Goal: Task Accomplishment & Management: Use online tool/utility

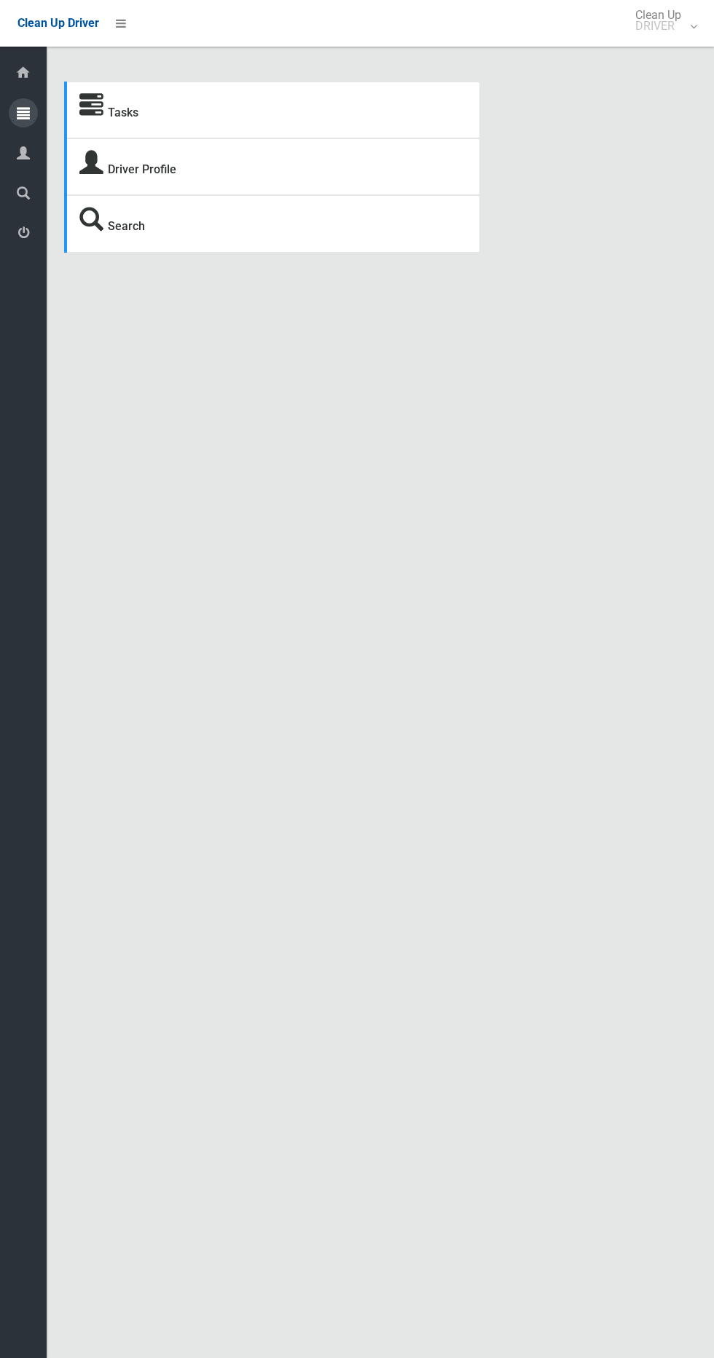
click at [23, 113] on icon at bounding box center [23, 112] width 13 height 29
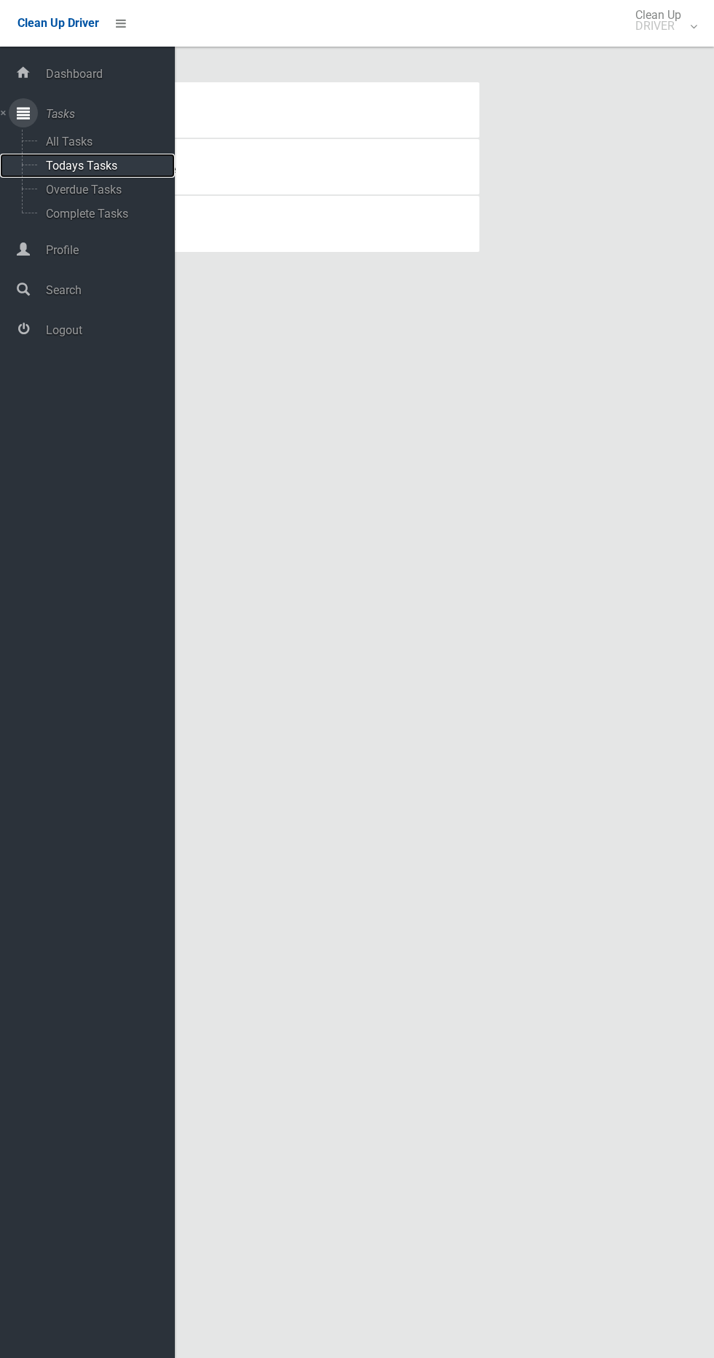
click at [111, 161] on span "Todays Tasks" at bounding box center [102, 166] width 121 height 14
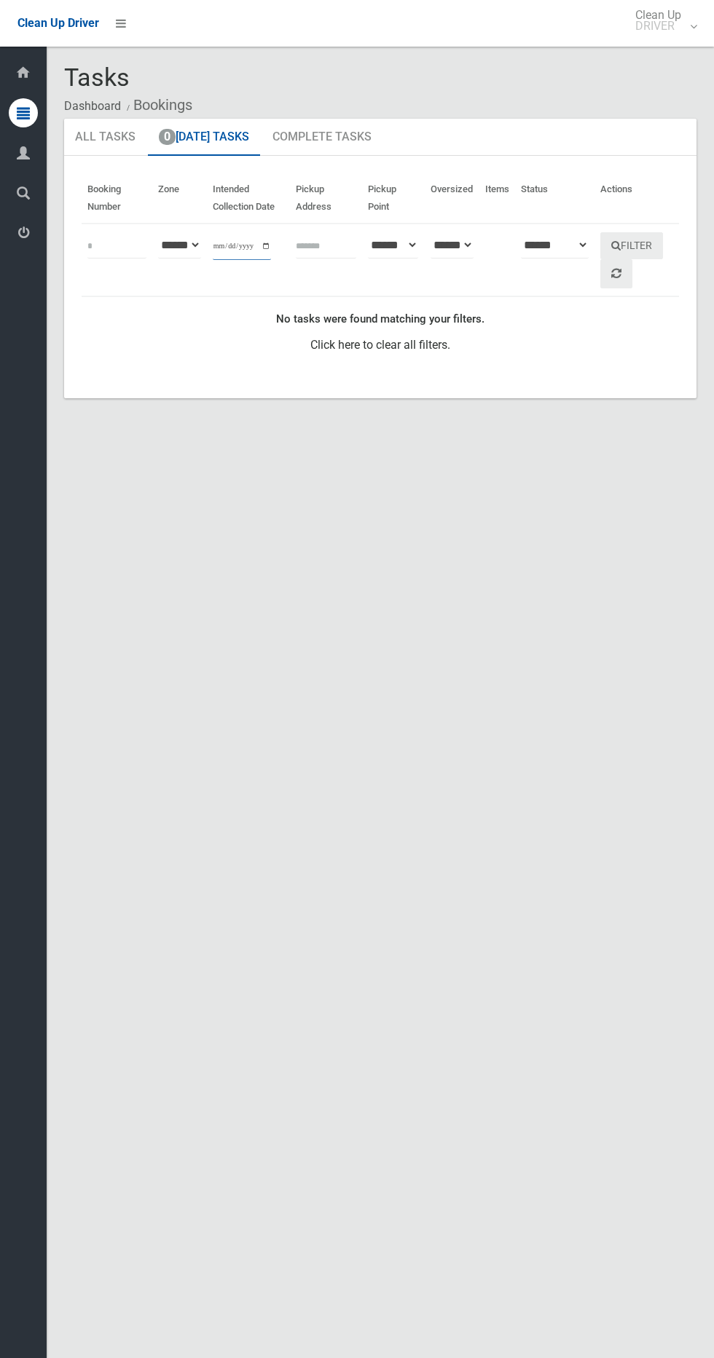
click at [227, 237] on input "**********" at bounding box center [242, 246] width 58 height 27
type input "**********"
click at [648, 248] on button "Filter" at bounding box center [631, 245] width 63 height 27
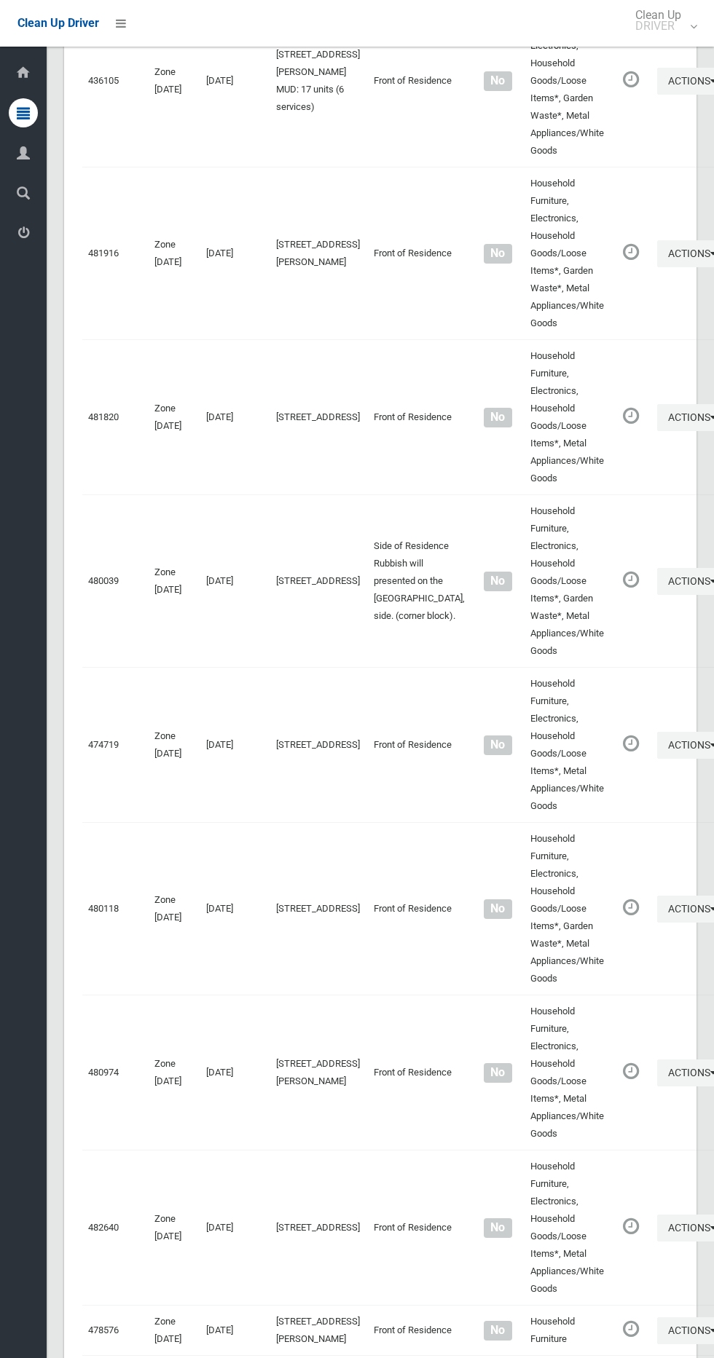
scroll to position [7297, 0]
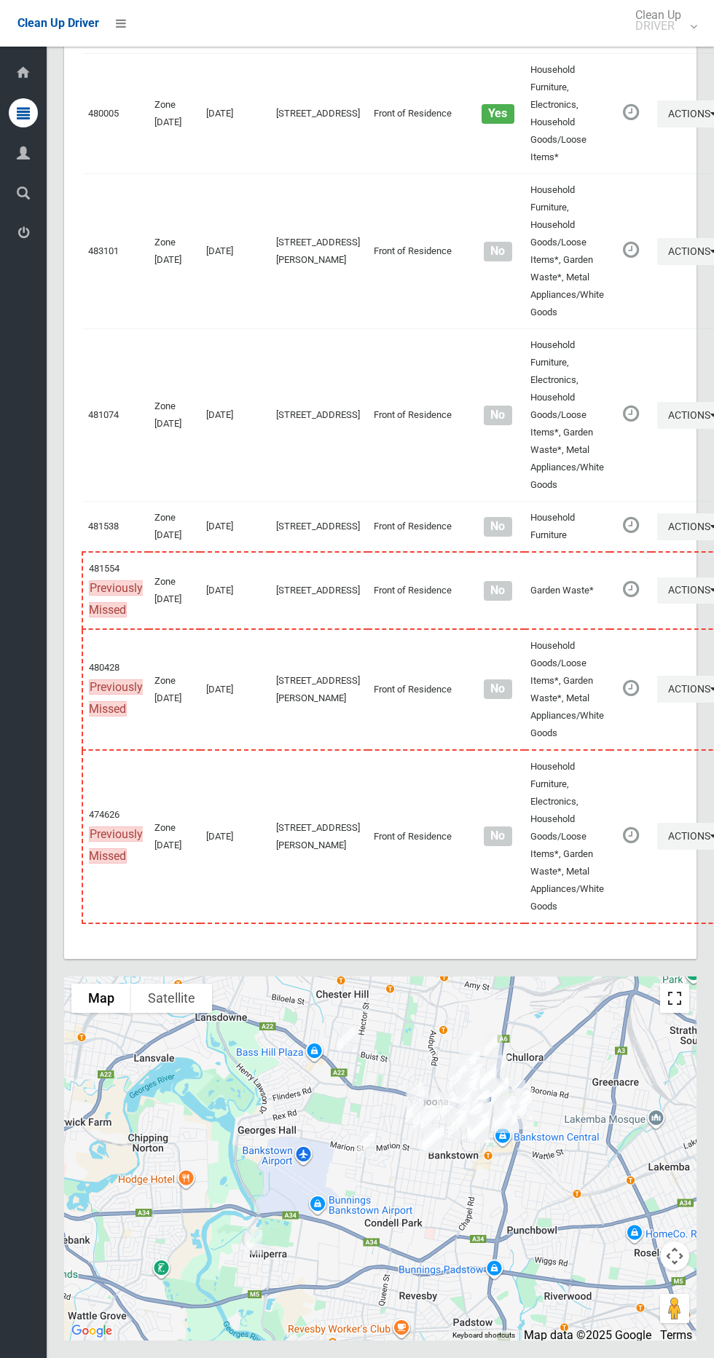
click at [667, 1008] on button "Toggle fullscreen view" at bounding box center [674, 998] width 29 height 29
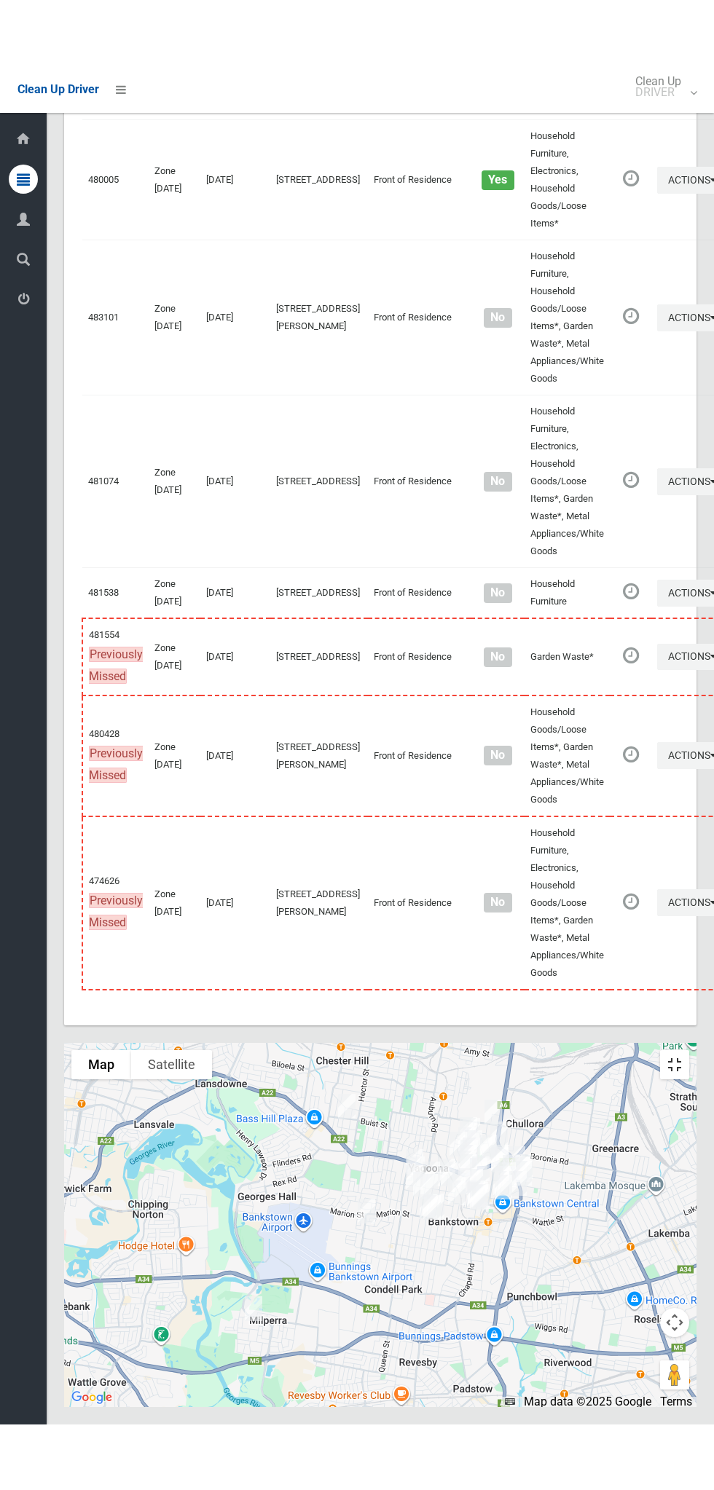
scroll to position [7165, 0]
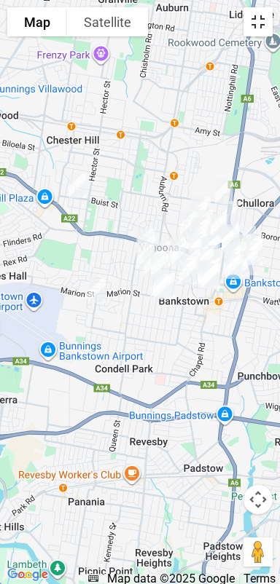
click at [251, 28] on button "Toggle fullscreen view" at bounding box center [257, 21] width 29 height 29
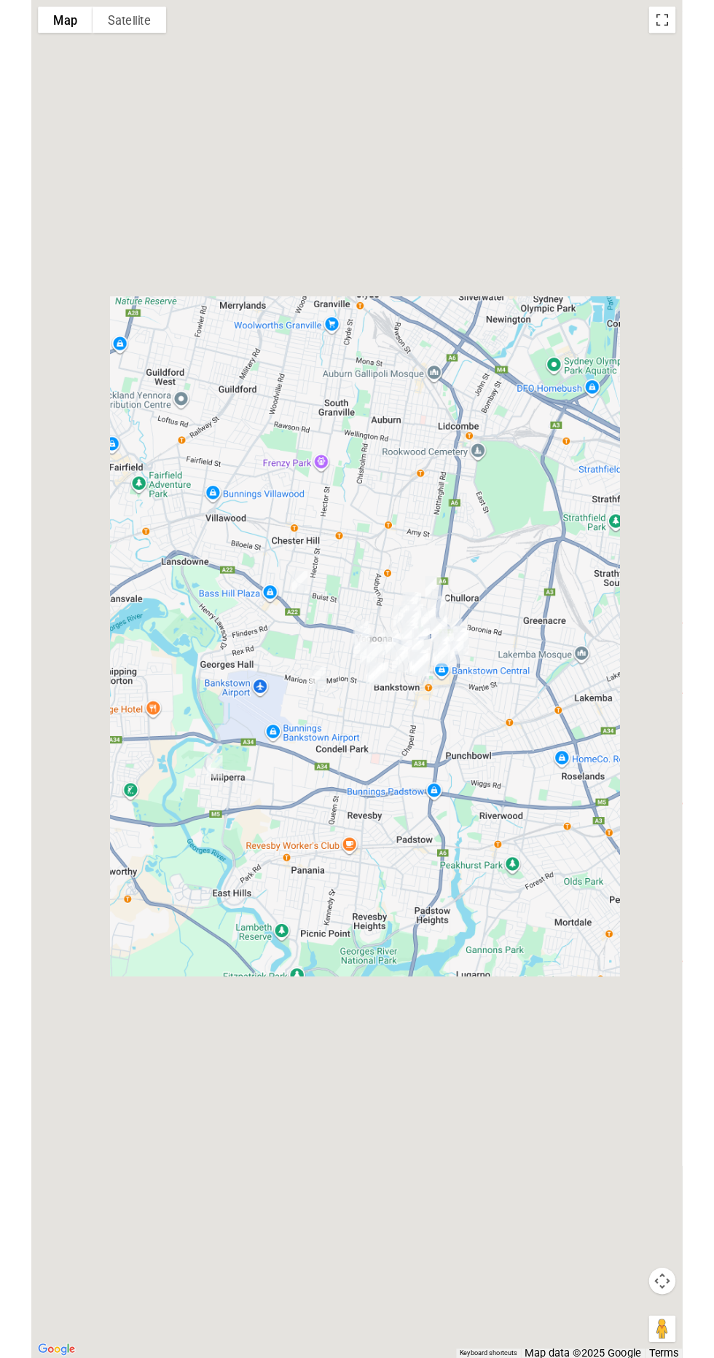
scroll to position [7222, 0]
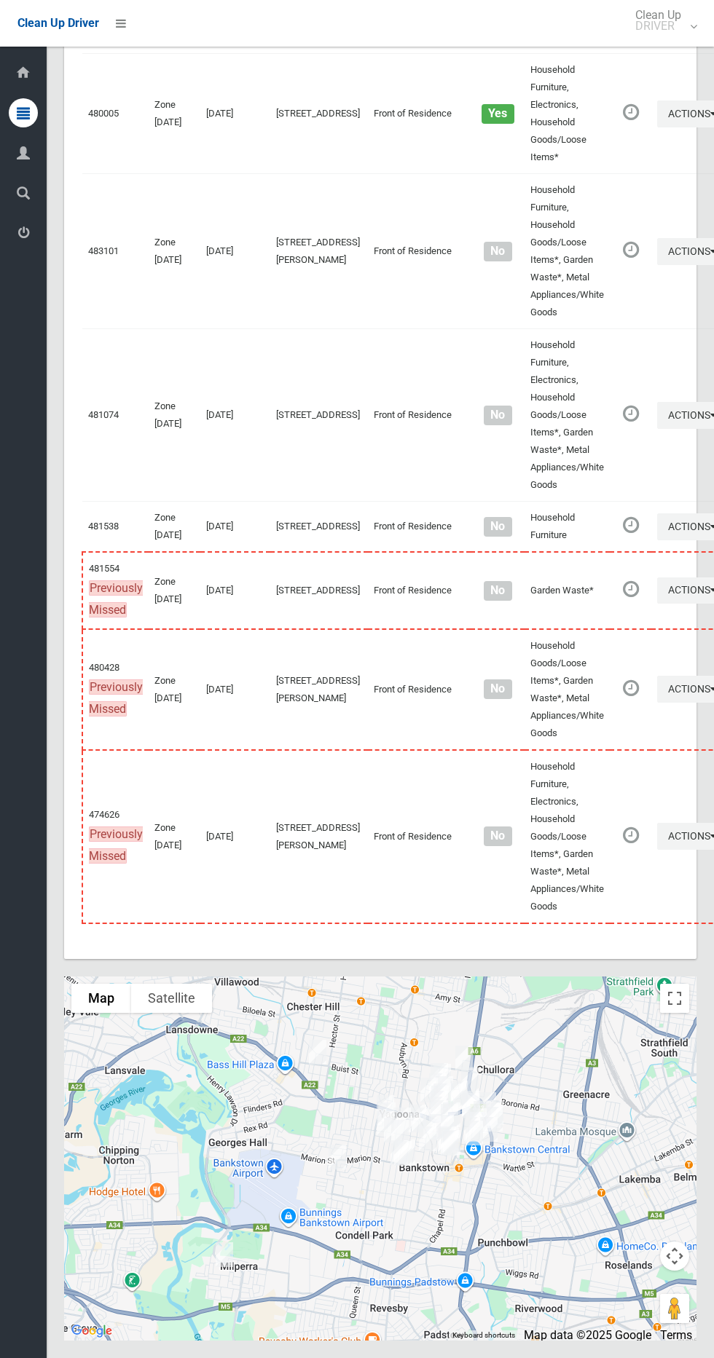
click at [126, 10] on li at bounding box center [116, 23] width 35 height 47
click at [125, 12] on icon at bounding box center [121, 23] width 10 height 25
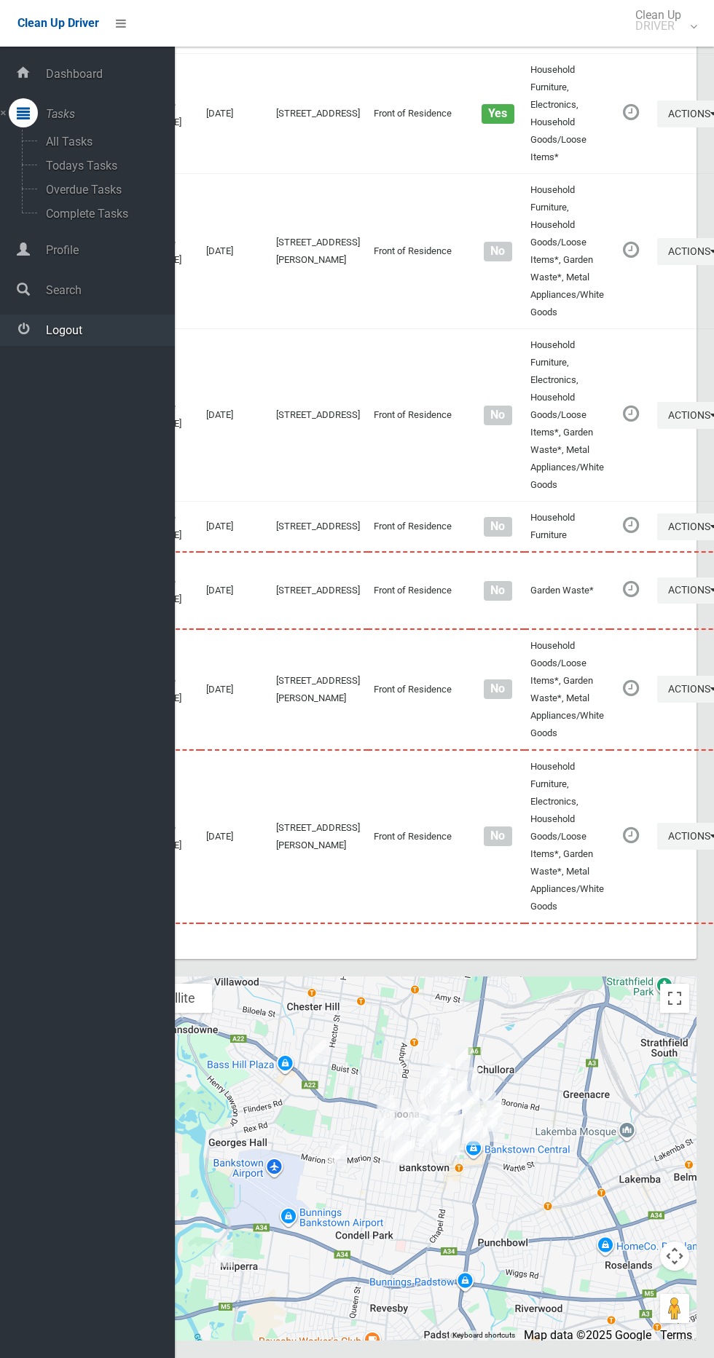
click at [106, 329] on span "Logout" at bounding box center [108, 330] width 133 height 14
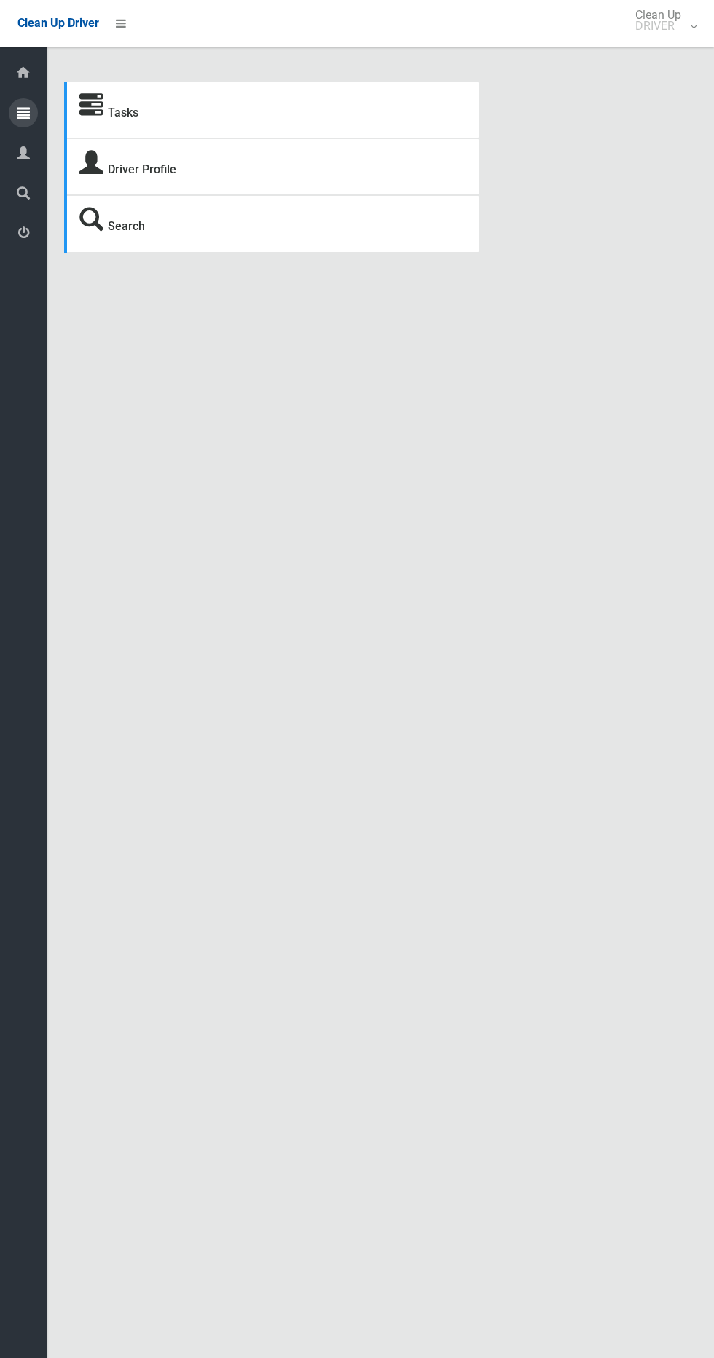
click at [23, 112] on icon at bounding box center [23, 112] width 13 height 29
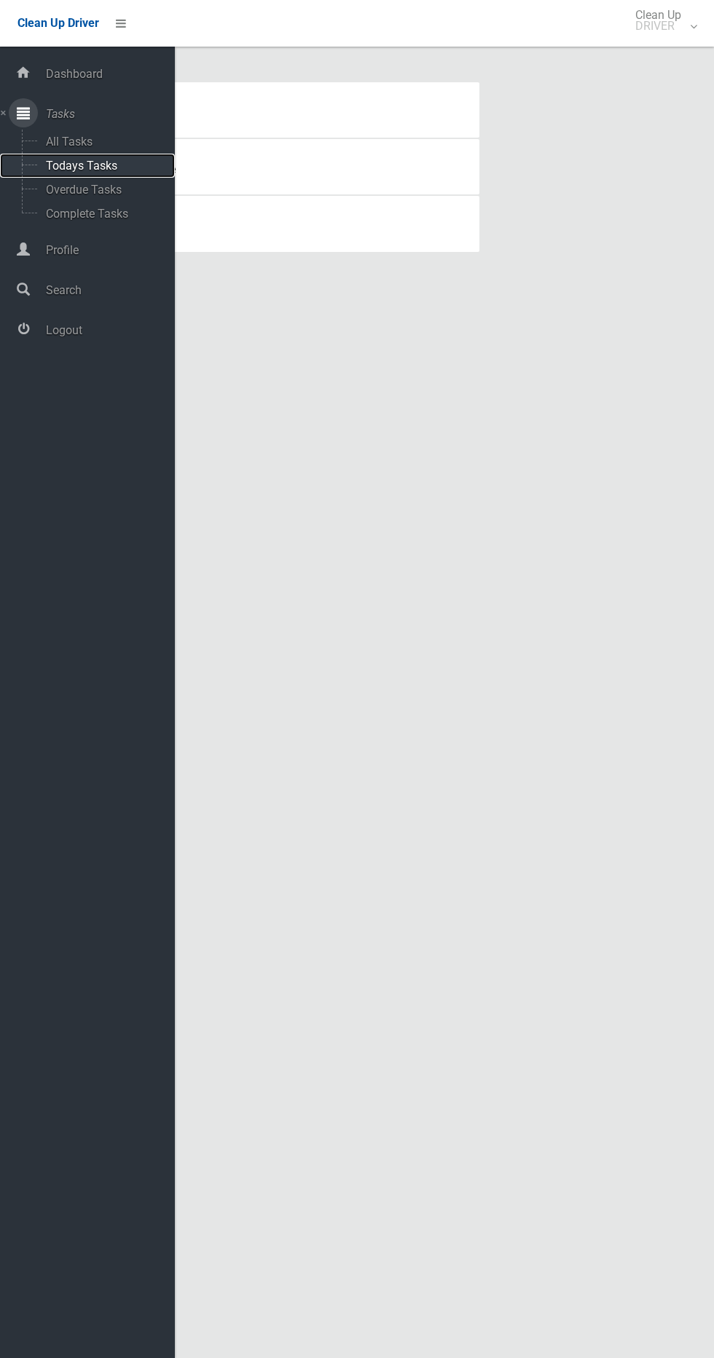
click at [119, 161] on span "Todays Tasks" at bounding box center [102, 166] width 121 height 14
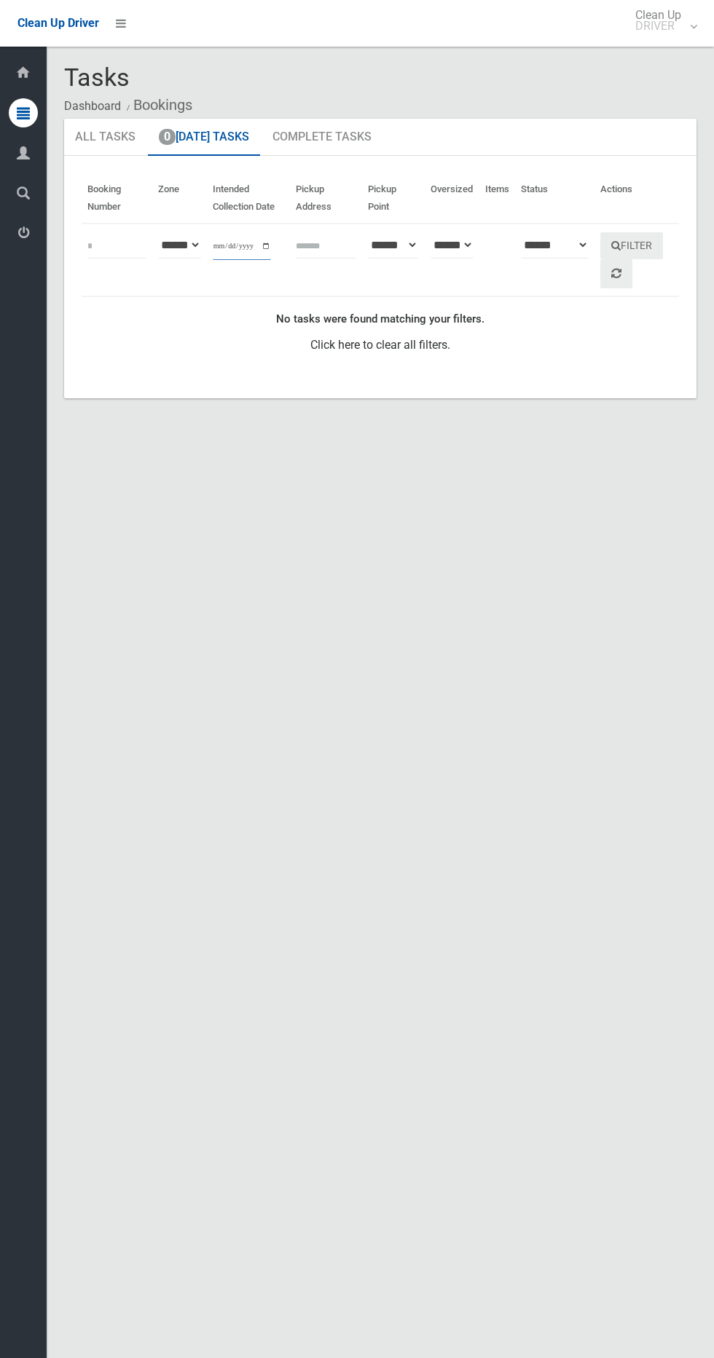
click at [246, 241] on input "**********" at bounding box center [242, 246] width 58 height 27
type input "**********"
click at [649, 242] on button "Filter" at bounding box center [631, 245] width 63 height 27
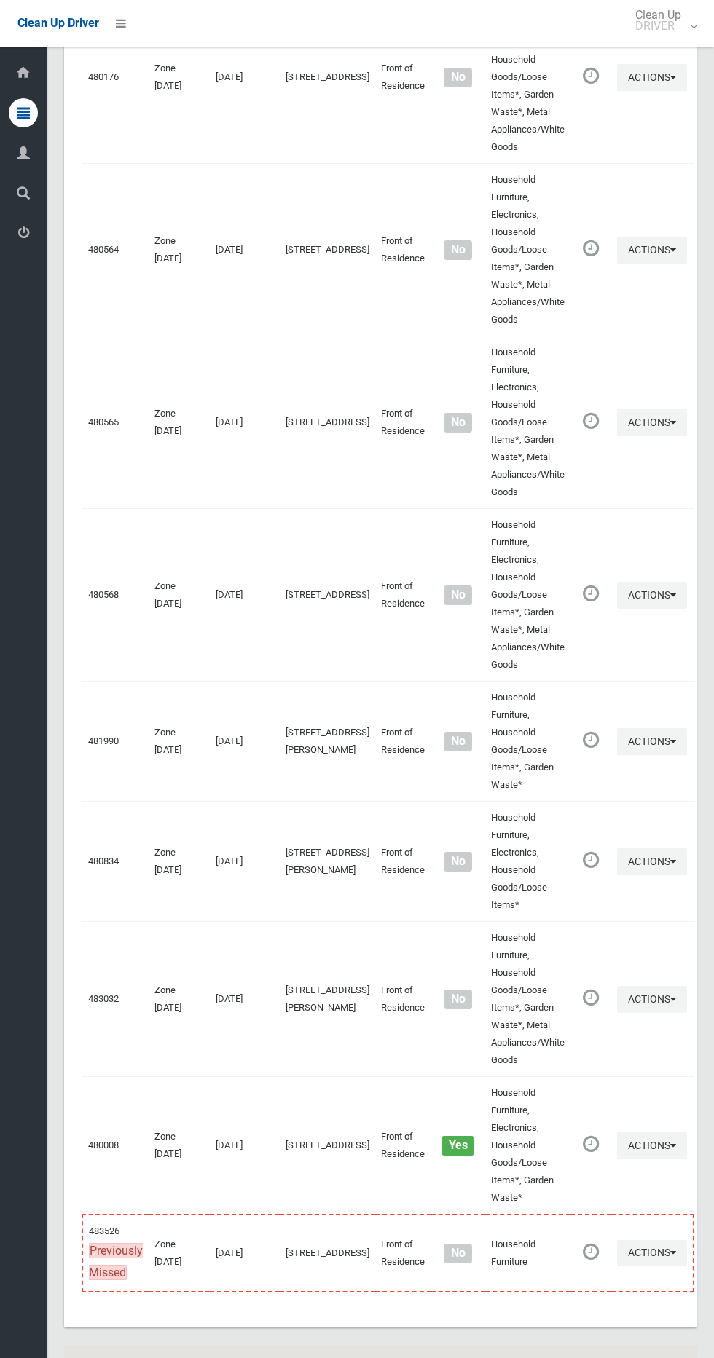
scroll to position [6758, 0]
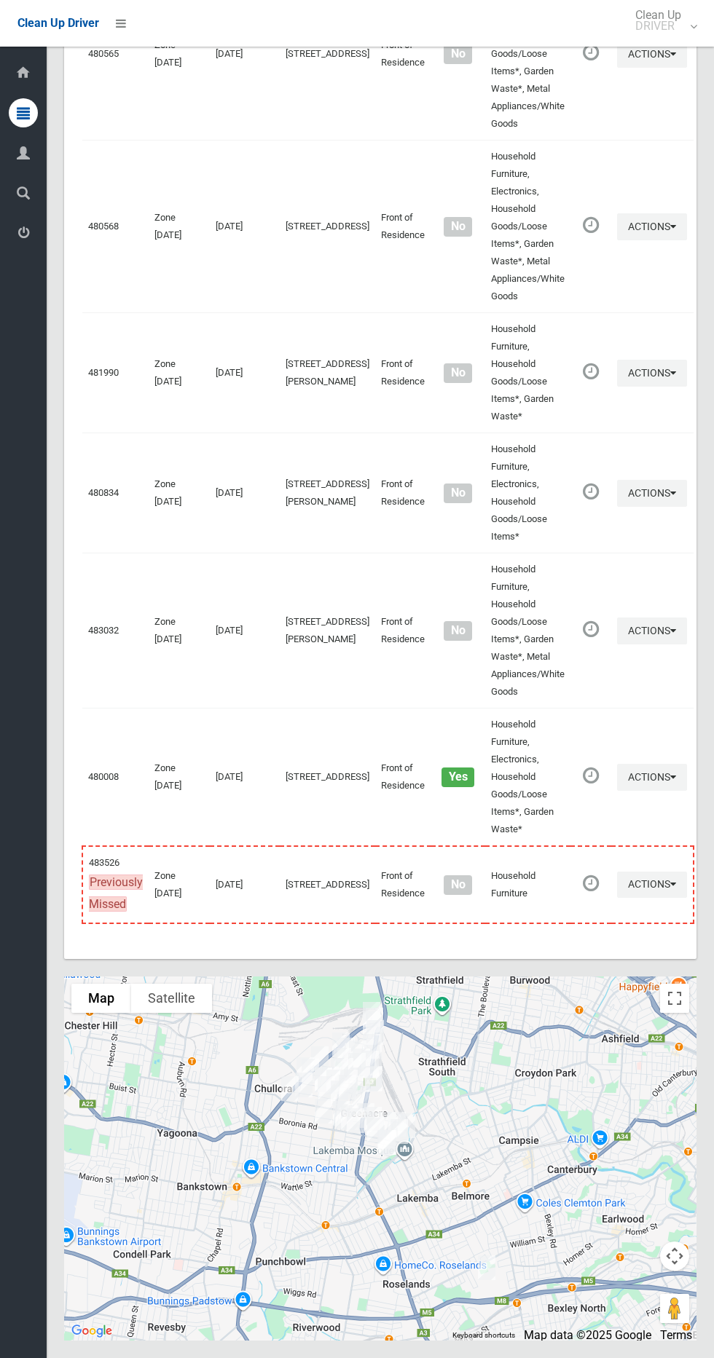
click at [673, 1017] on div at bounding box center [380, 1159] width 632 height 364
click at [672, 999] on button "Toggle fullscreen view" at bounding box center [674, 998] width 29 height 29
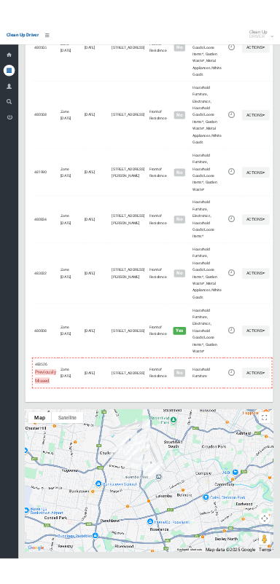
scroll to position [6626, 0]
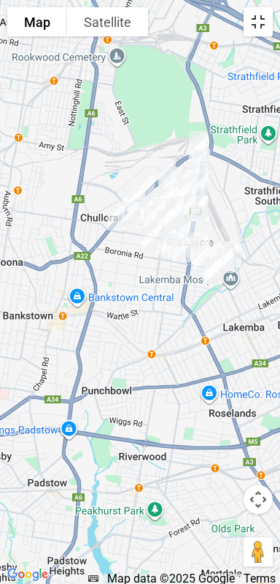
click at [248, 7] on button "Toggle fullscreen view" at bounding box center [257, 21] width 29 height 29
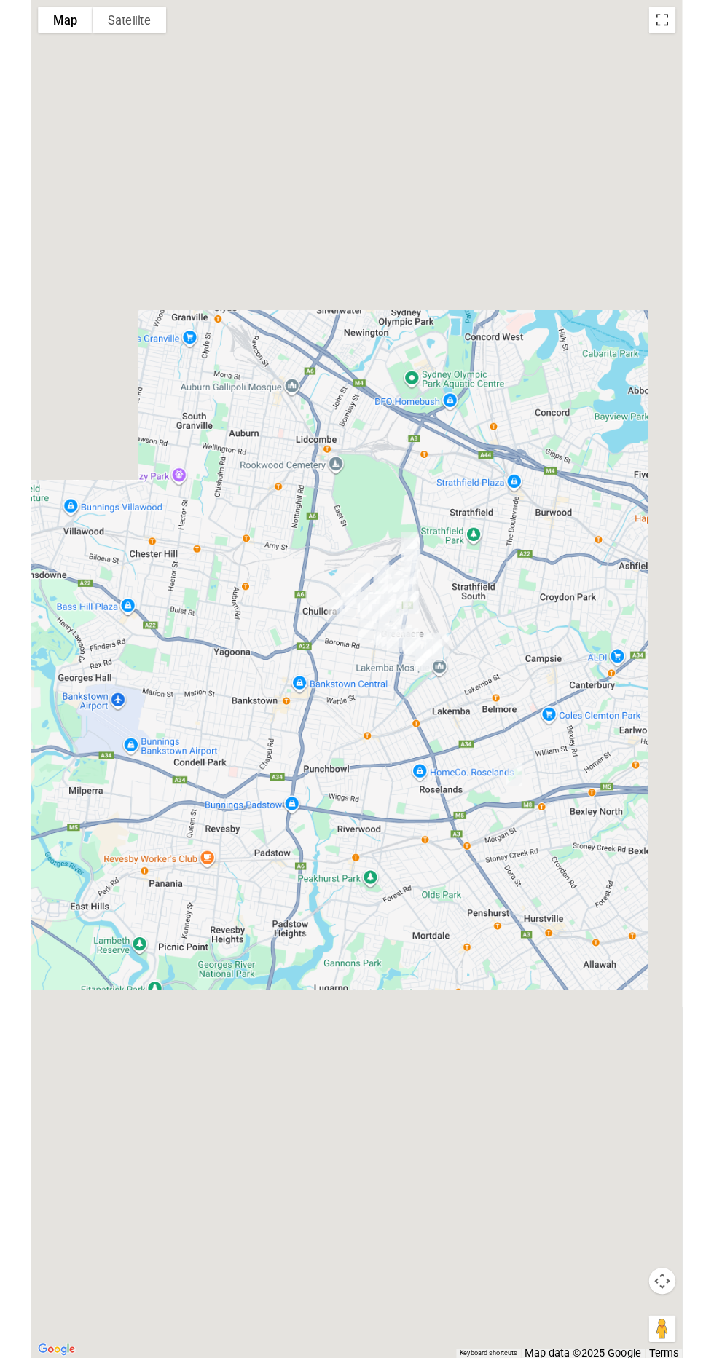
scroll to position [6670, 0]
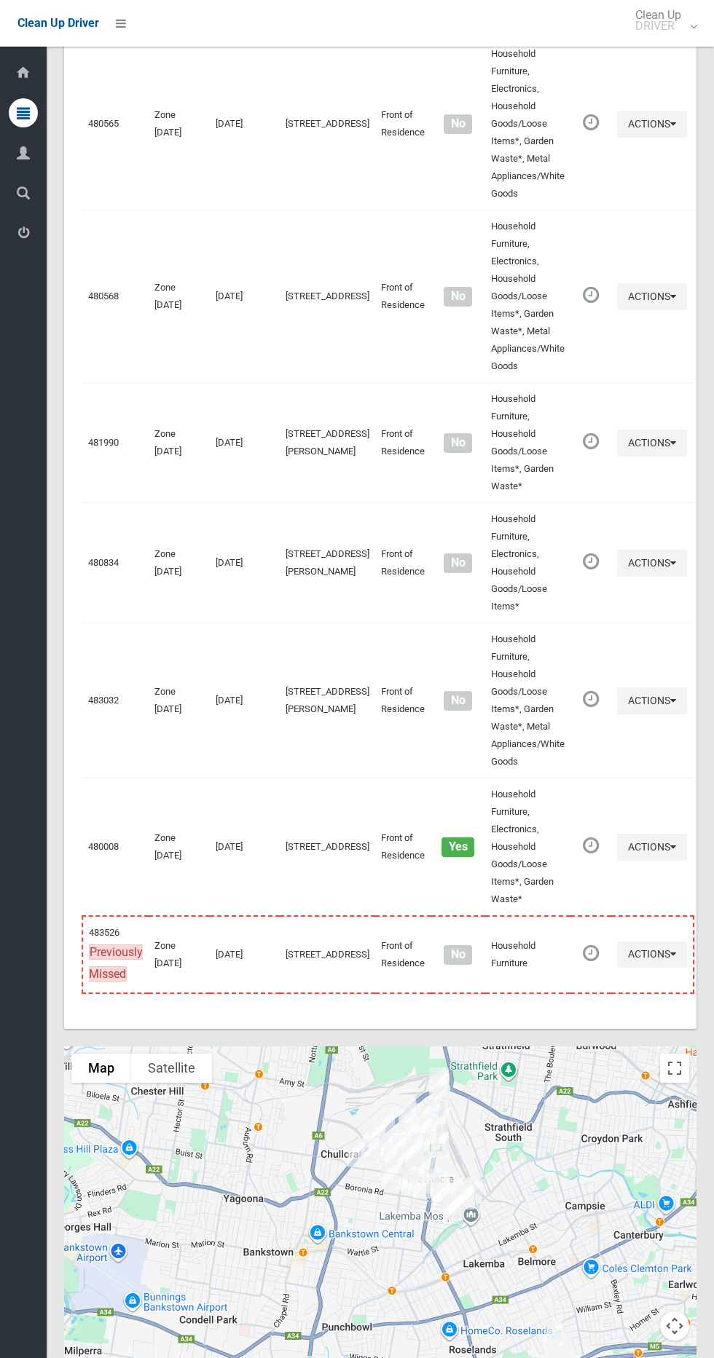
click at [159, 17] on div "Clean Up Driver Clean Up DRIVER Logout" at bounding box center [357, 23] width 714 height 47
click at [131, 7] on li at bounding box center [116, 23] width 35 height 47
click at [114, 23] on link at bounding box center [121, 23] width 26 height 26
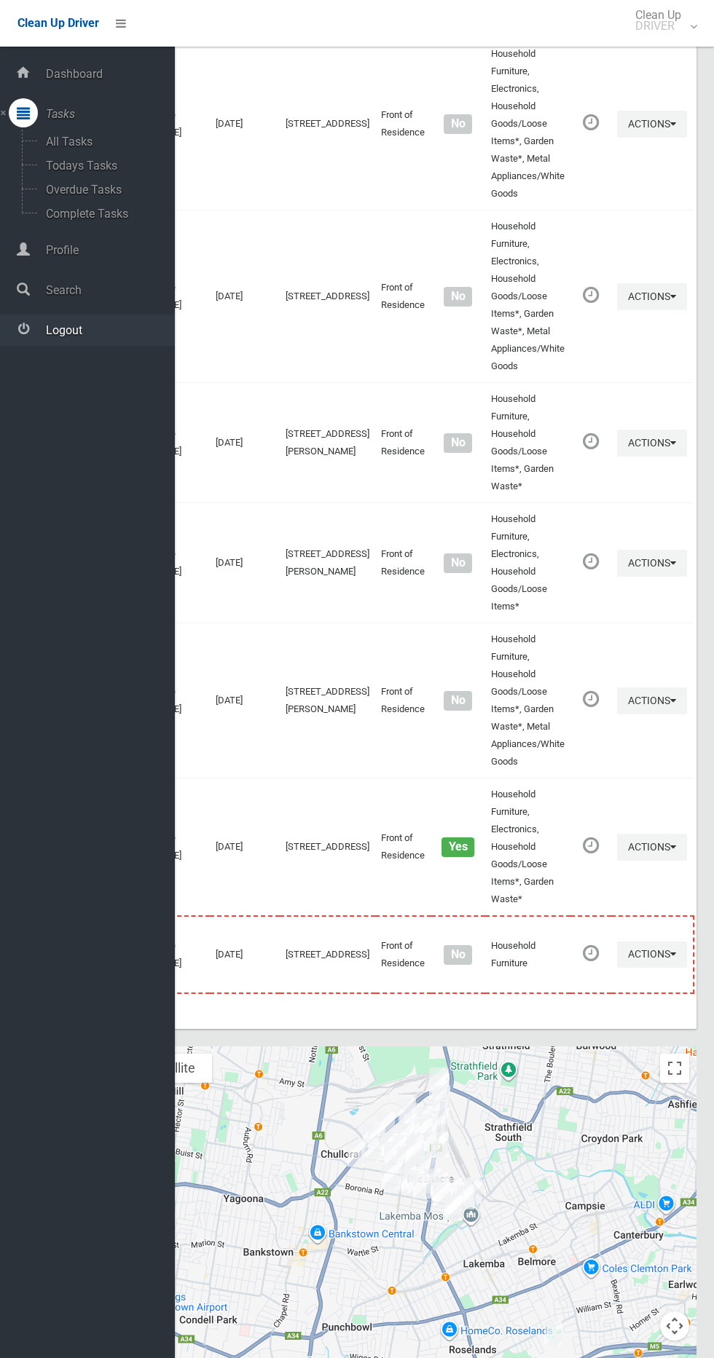
click at [87, 329] on span "Logout" at bounding box center [108, 330] width 133 height 14
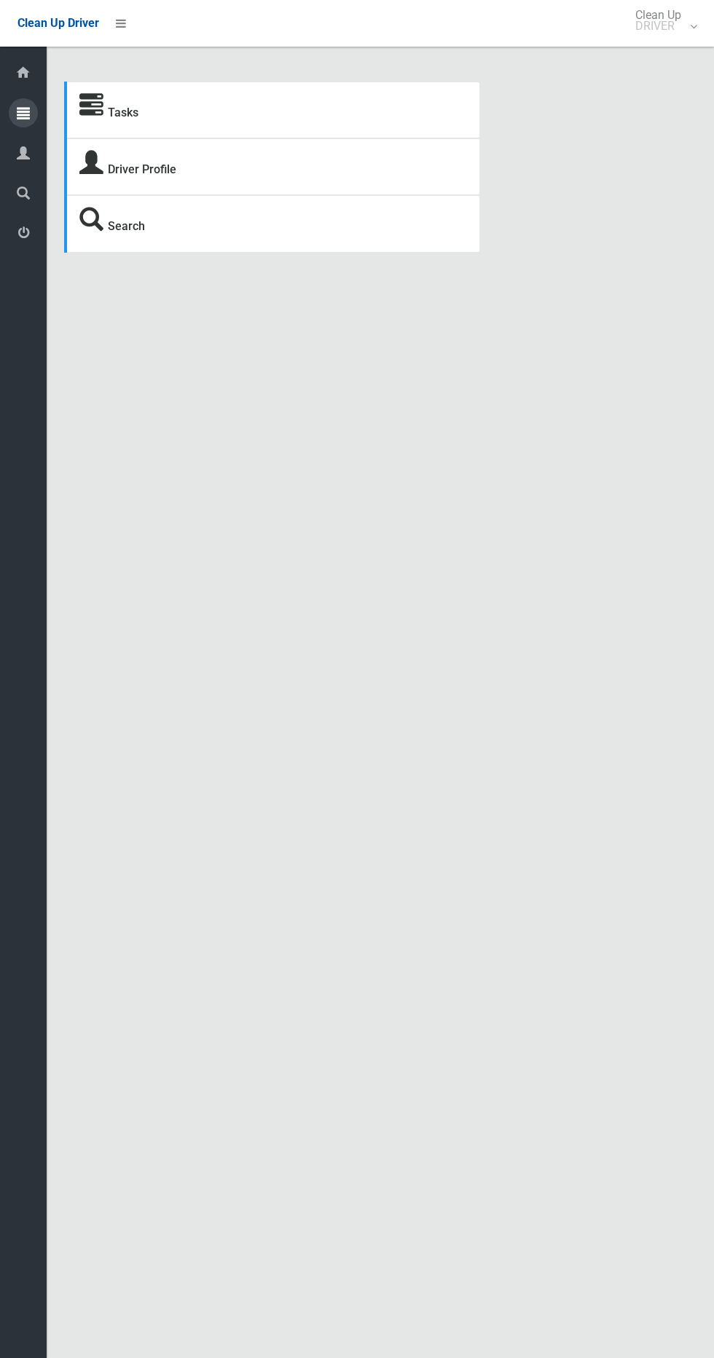
click at [23, 112] on icon at bounding box center [23, 112] width 13 height 29
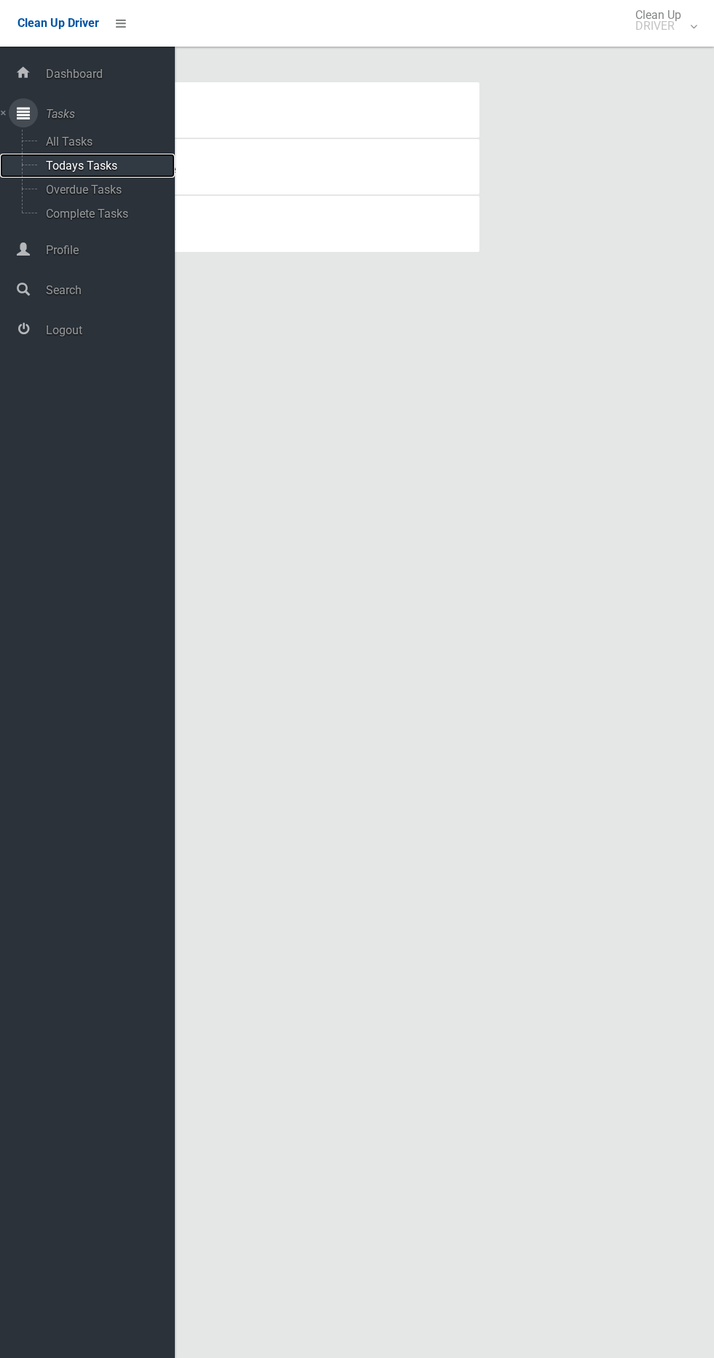
click at [104, 160] on span "Todays Tasks" at bounding box center [102, 166] width 121 height 14
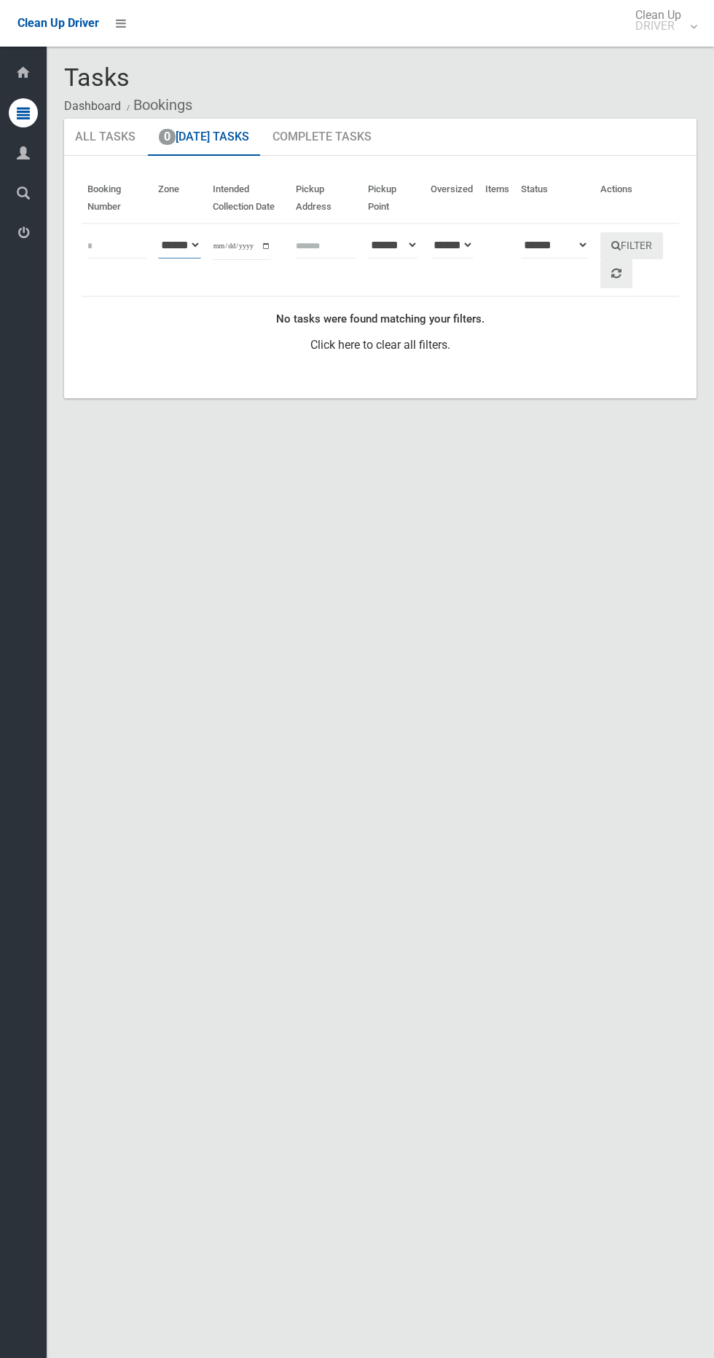
click at [192, 235] on select "**********" at bounding box center [179, 245] width 43 height 27
click at [219, 243] on input "**********" at bounding box center [242, 246] width 58 height 27
type input "**********"
click at [632, 251] on button "Filter" at bounding box center [631, 245] width 63 height 27
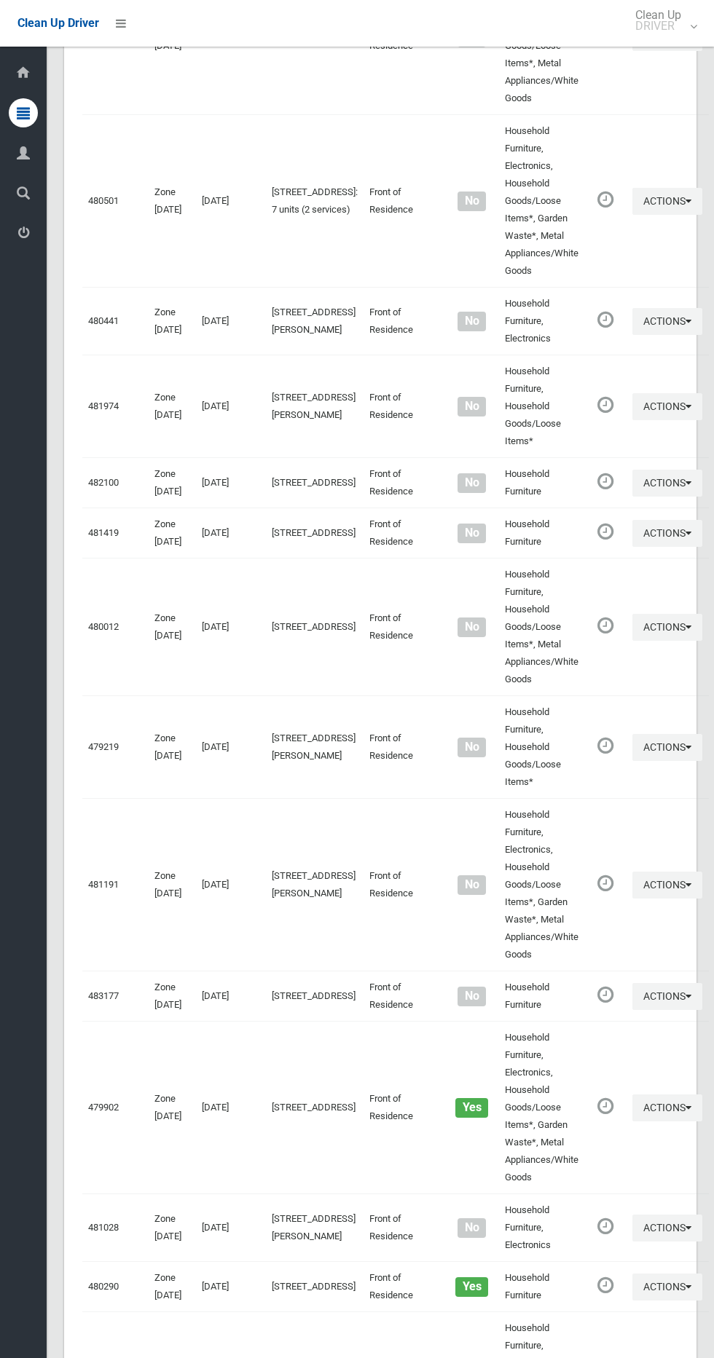
scroll to position [6129, 0]
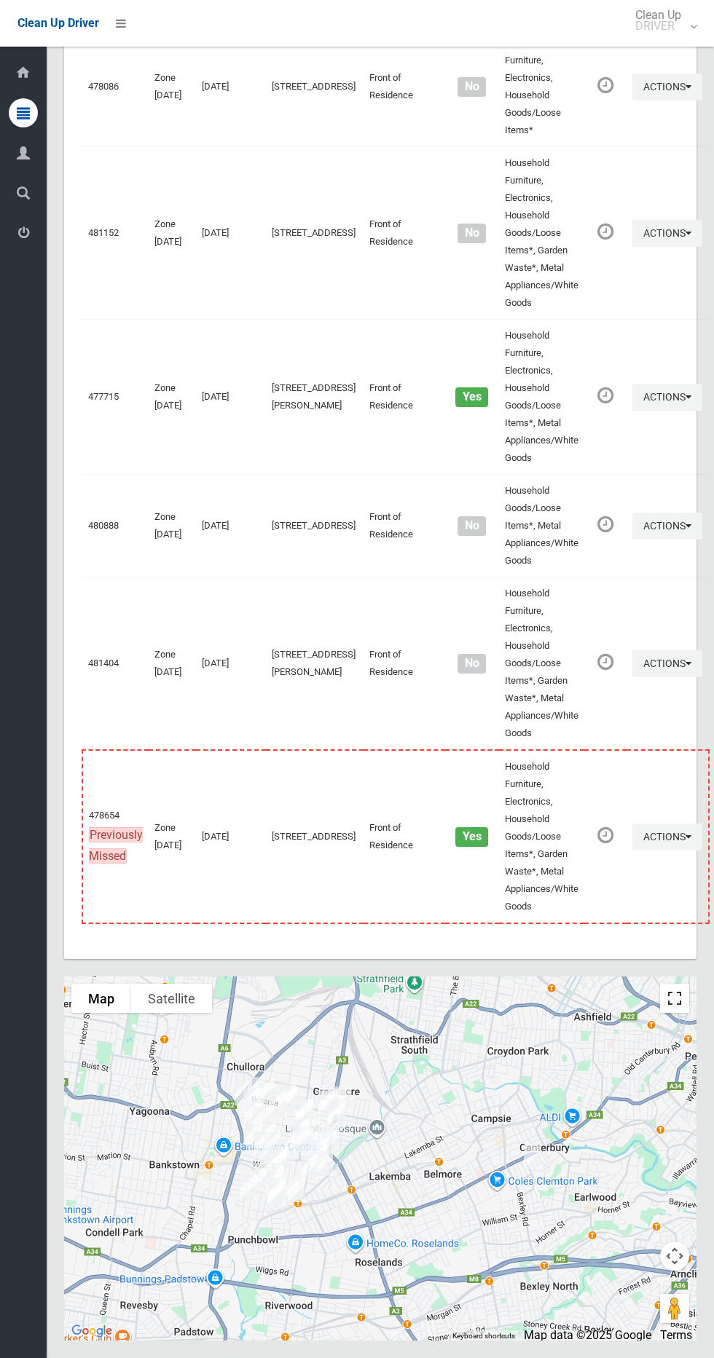
click at [674, 993] on button "Toggle fullscreen view" at bounding box center [674, 998] width 29 height 29
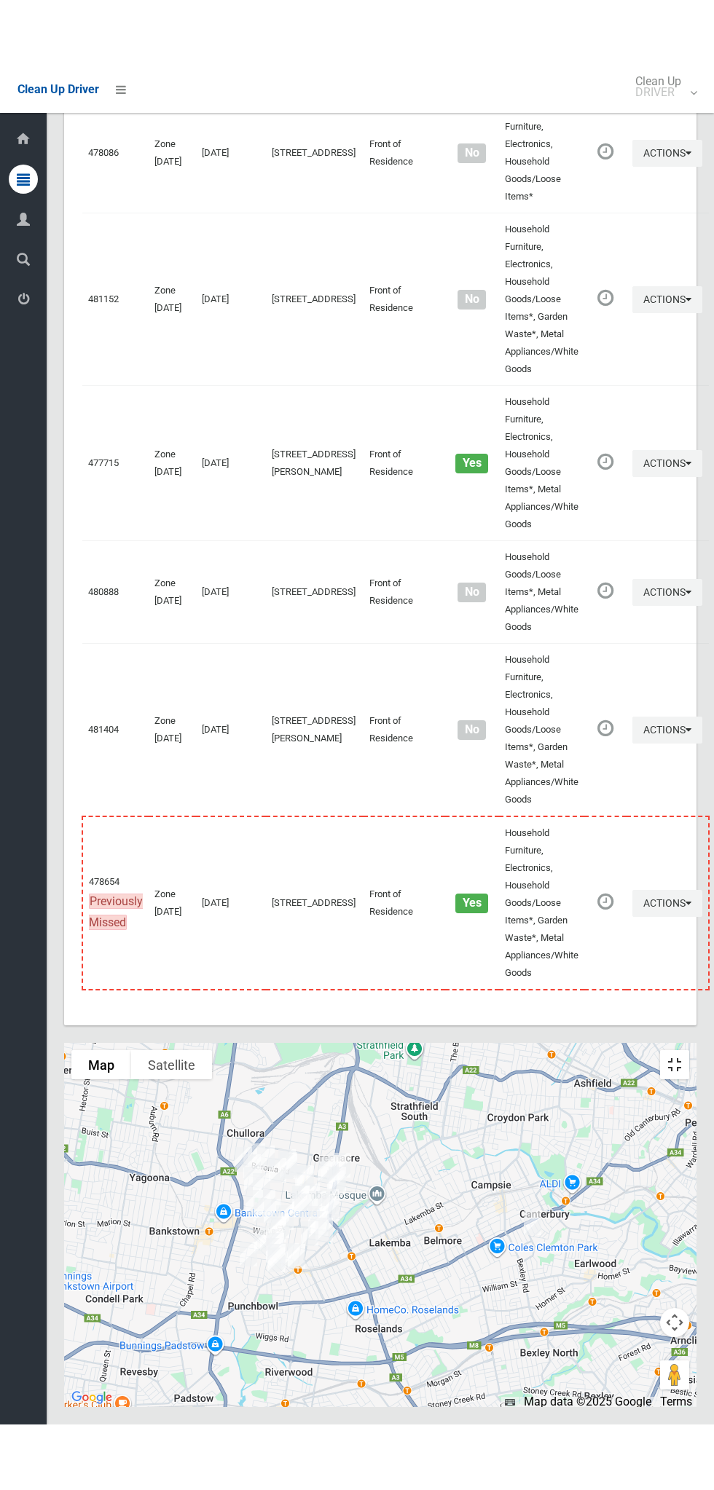
scroll to position [5997, 0]
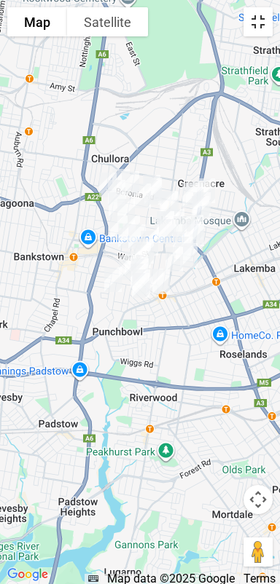
click at [267, 36] on button "Toggle fullscreen view" at bounding box center [257, 21] width 29 height 29
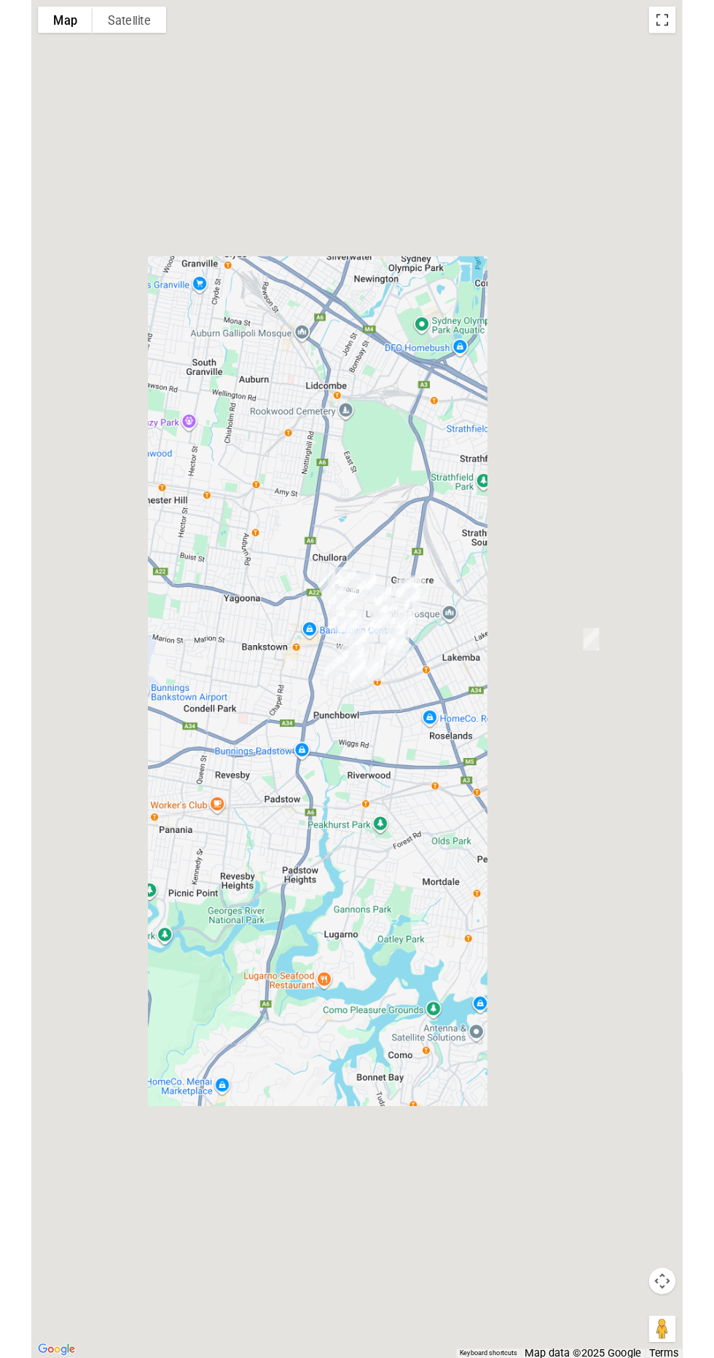
scroll to position [6041, 0]
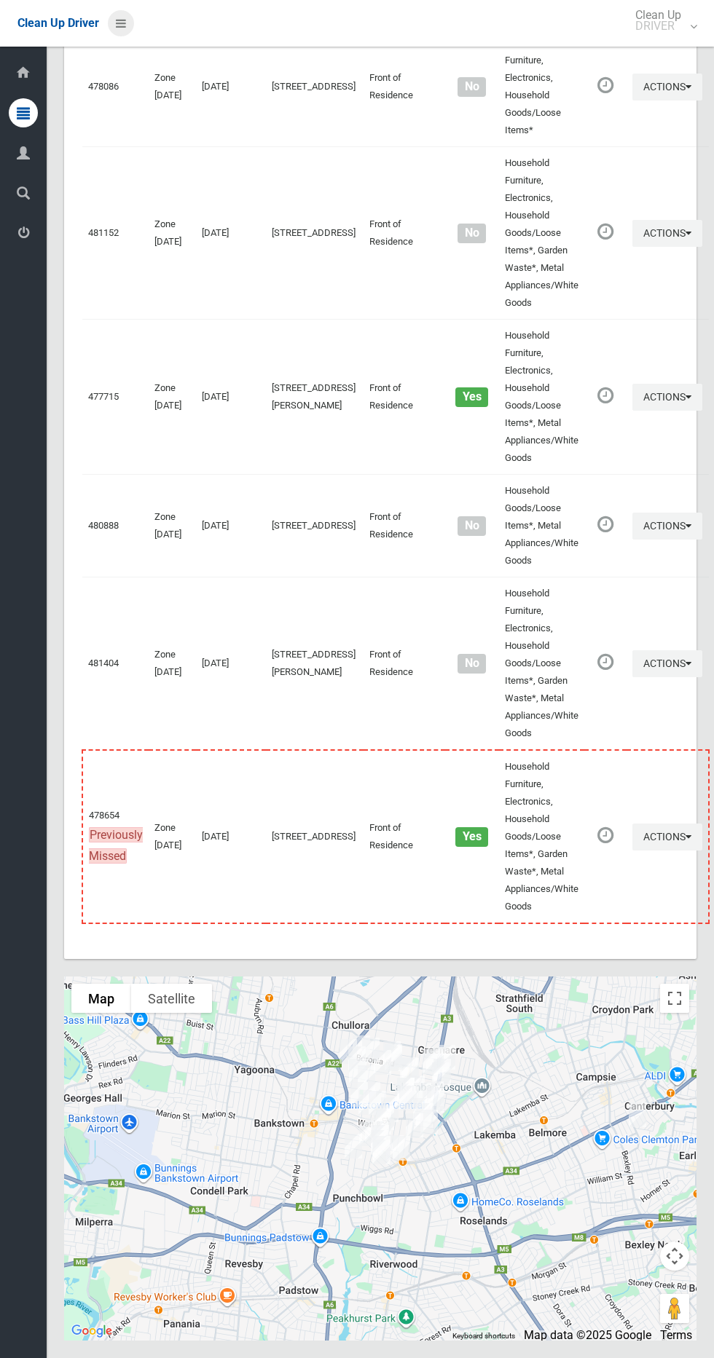
click at [120, 23] on icon at bounding box center [121, 23] width 10 height 25
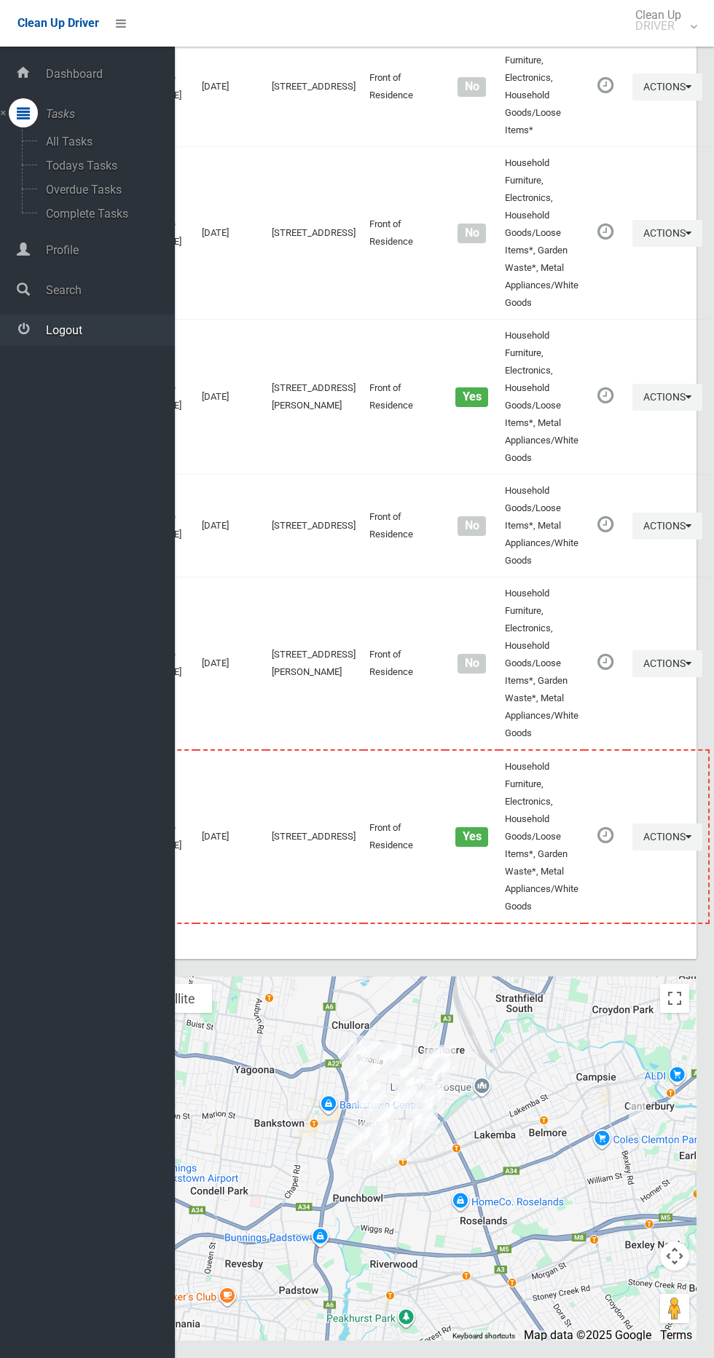
click at [112, 329] on span "Logout" at bounding box center [108, 330] width 133 height 14
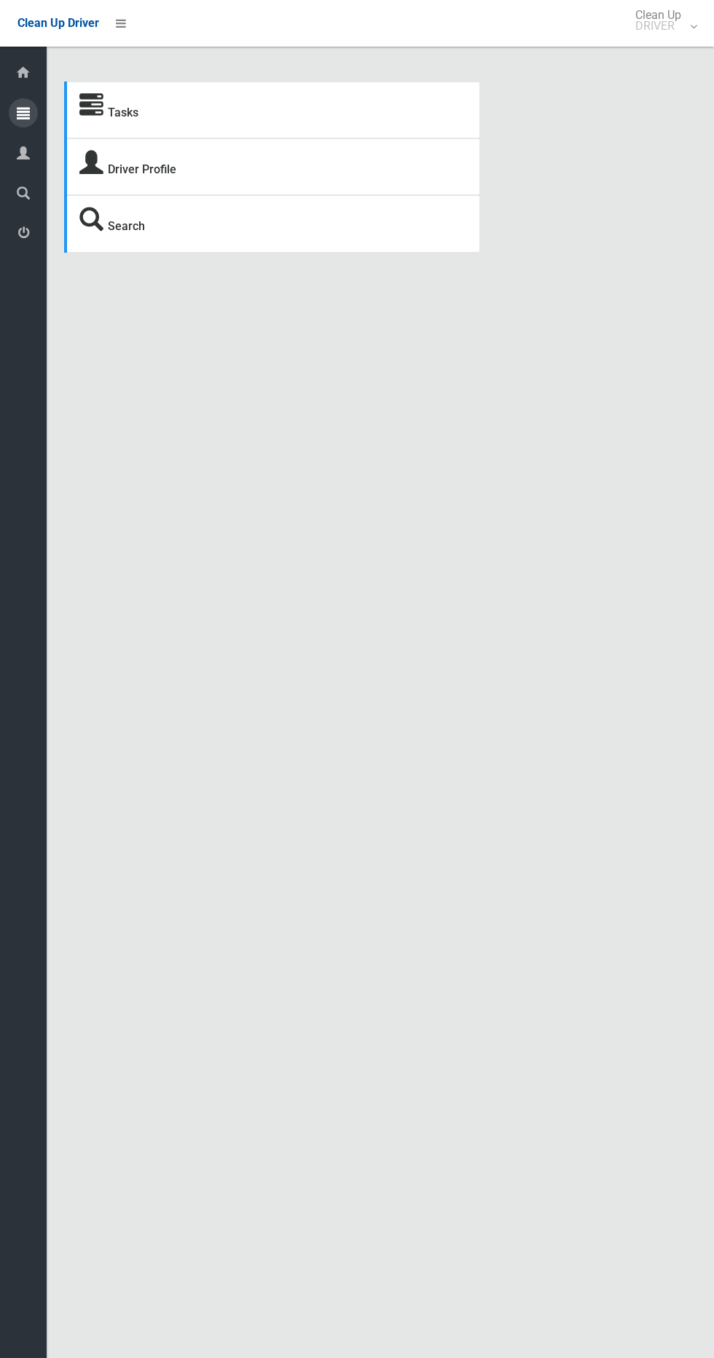
click at [23, 113] on icon at bounding box center [23, 112] width 13 height 29
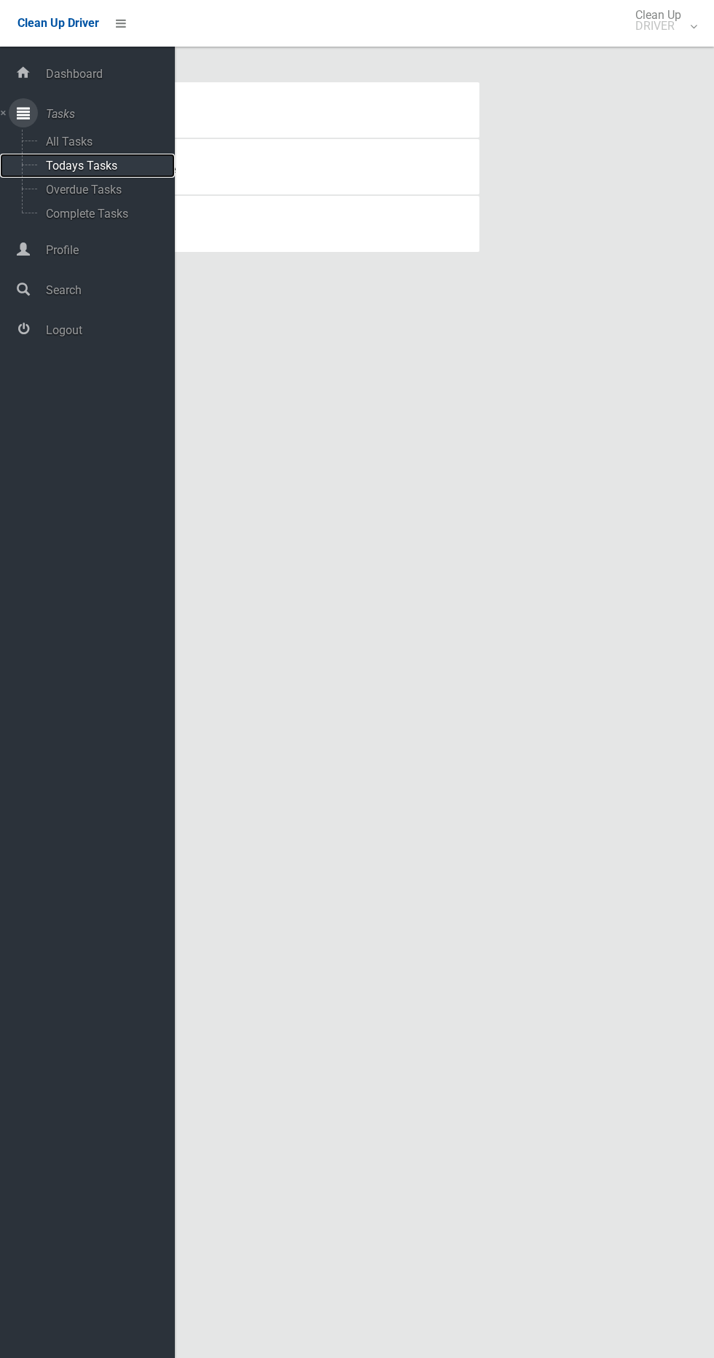
click at [122, 162] on span "Todays Tasks" at bounding box center [102, 166] width 121 height 14
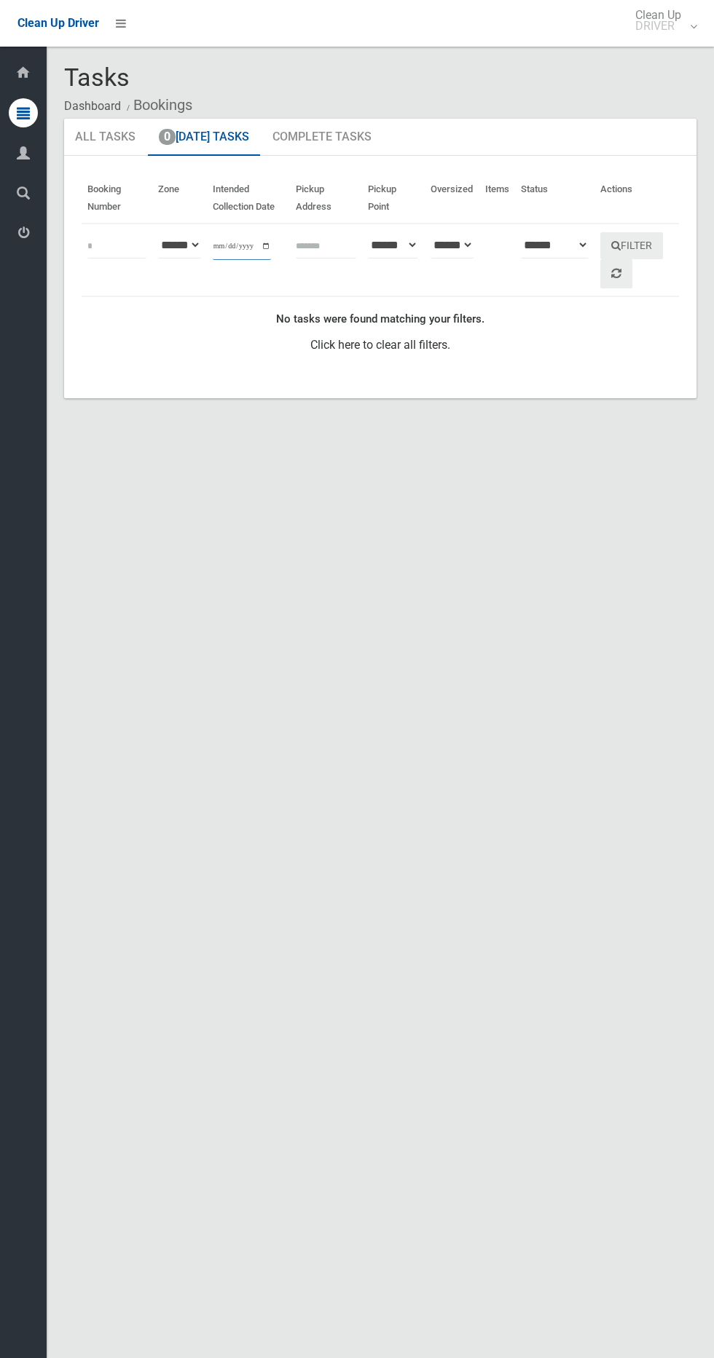
click at [245, 251] on input "**********" at bounding box center [242, 246] width 58 height 27
type input "**********"
click at [654, 235] on button "Filter" at bounding box center [631, 245] width 63 height 27
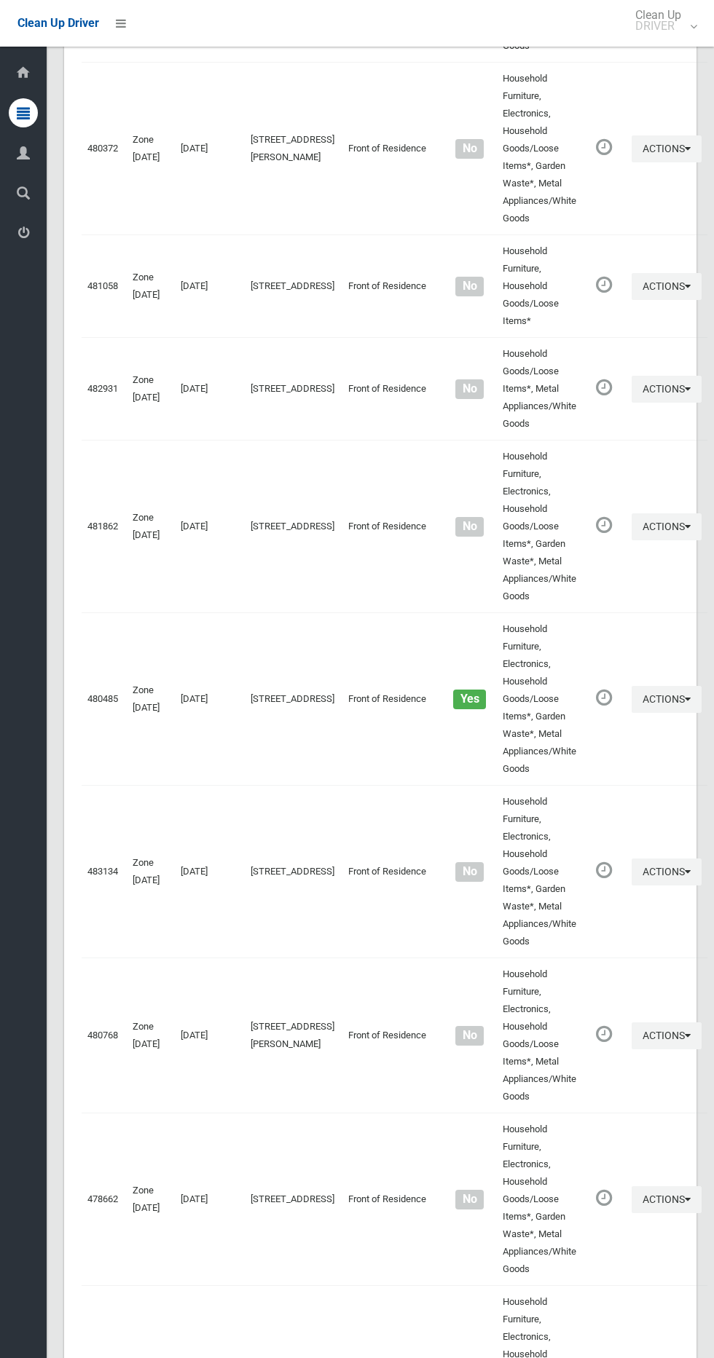
scroll to position [6007, 0]
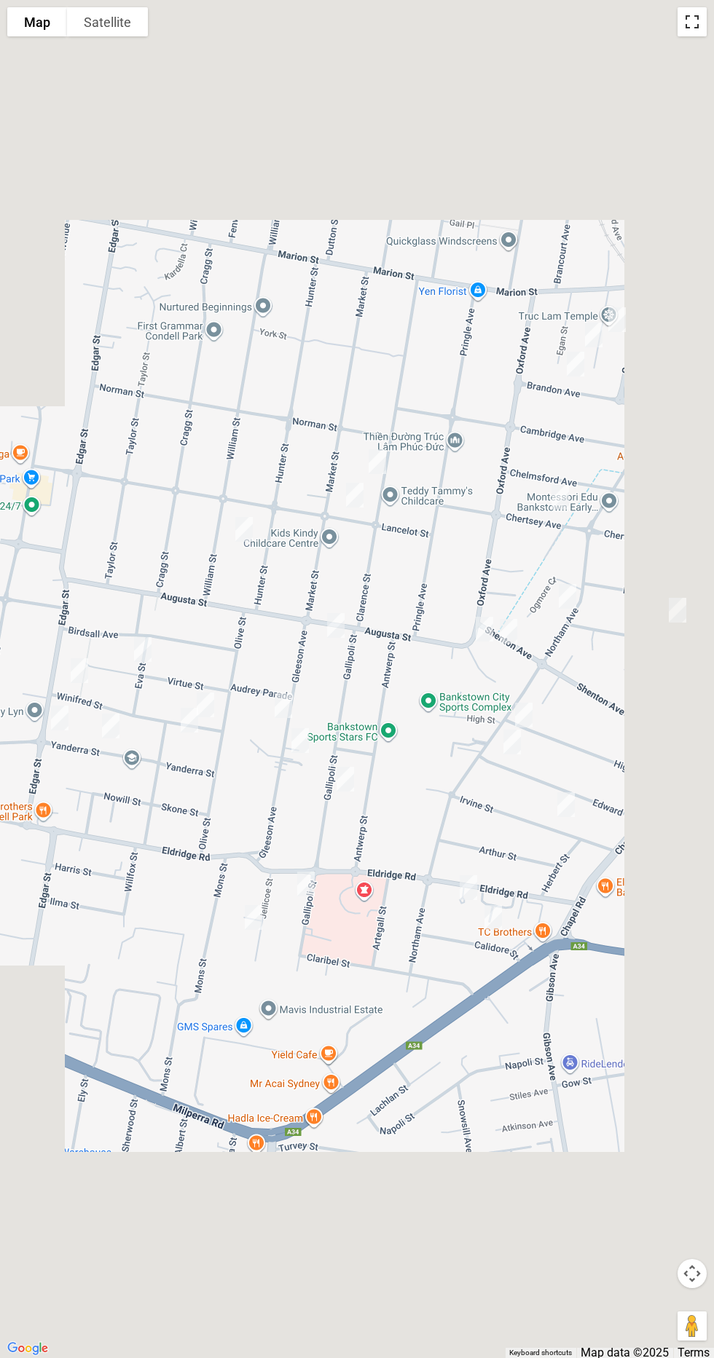
scroll to position [5927, 0]
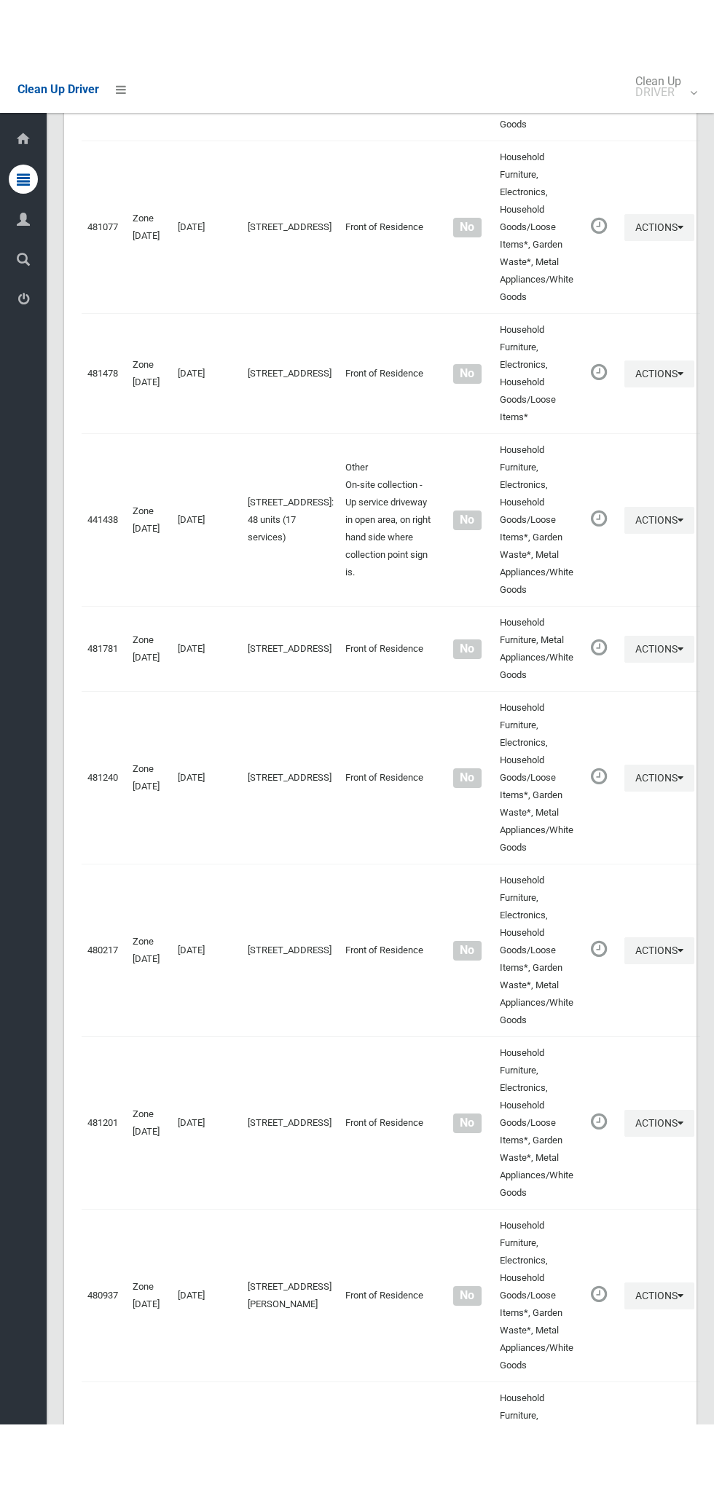
scroll to position [5875, 0]
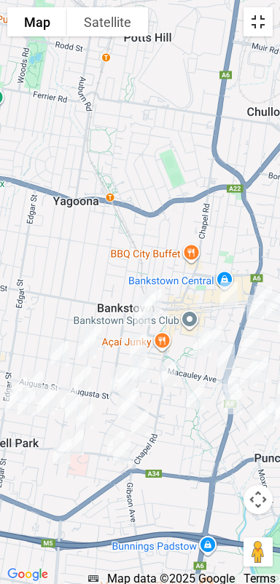
click at [259, 20] on button "Toggle fullscreen view" at bounding box center [257, 21] width 29 height 29
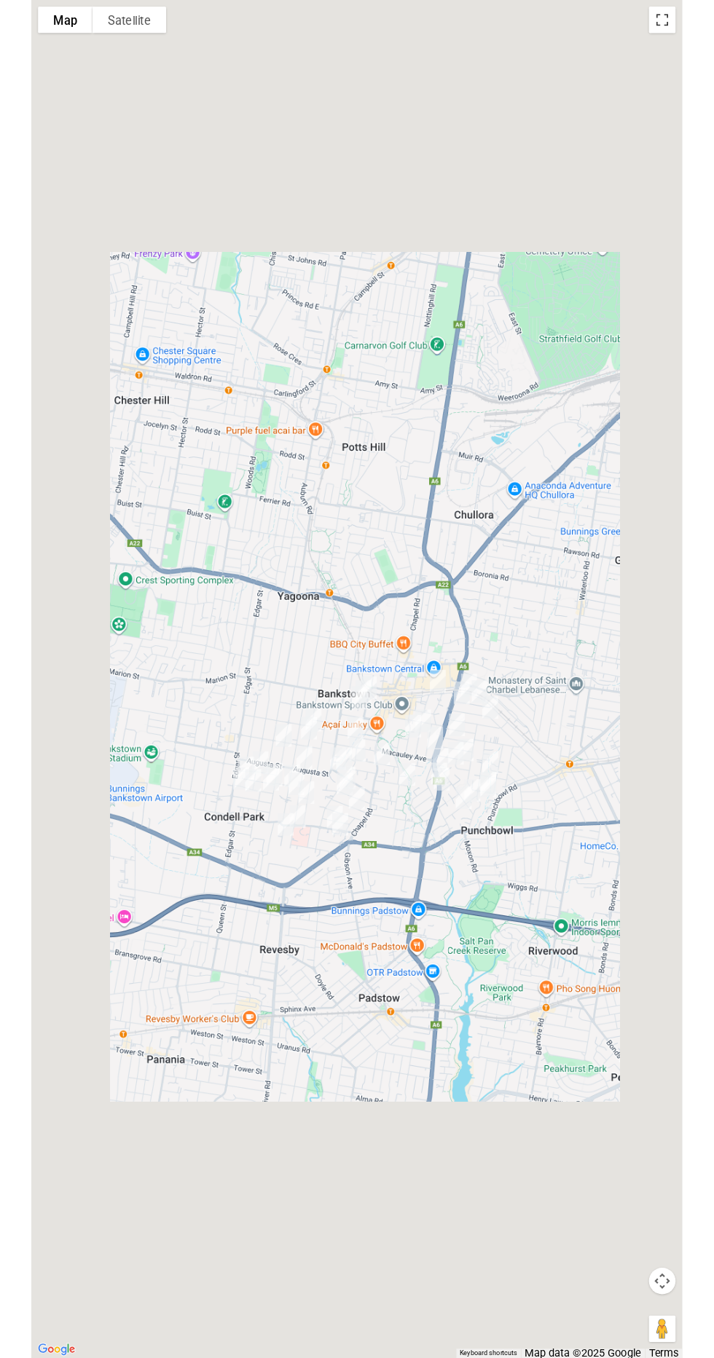
scroll to position [5927, 0]
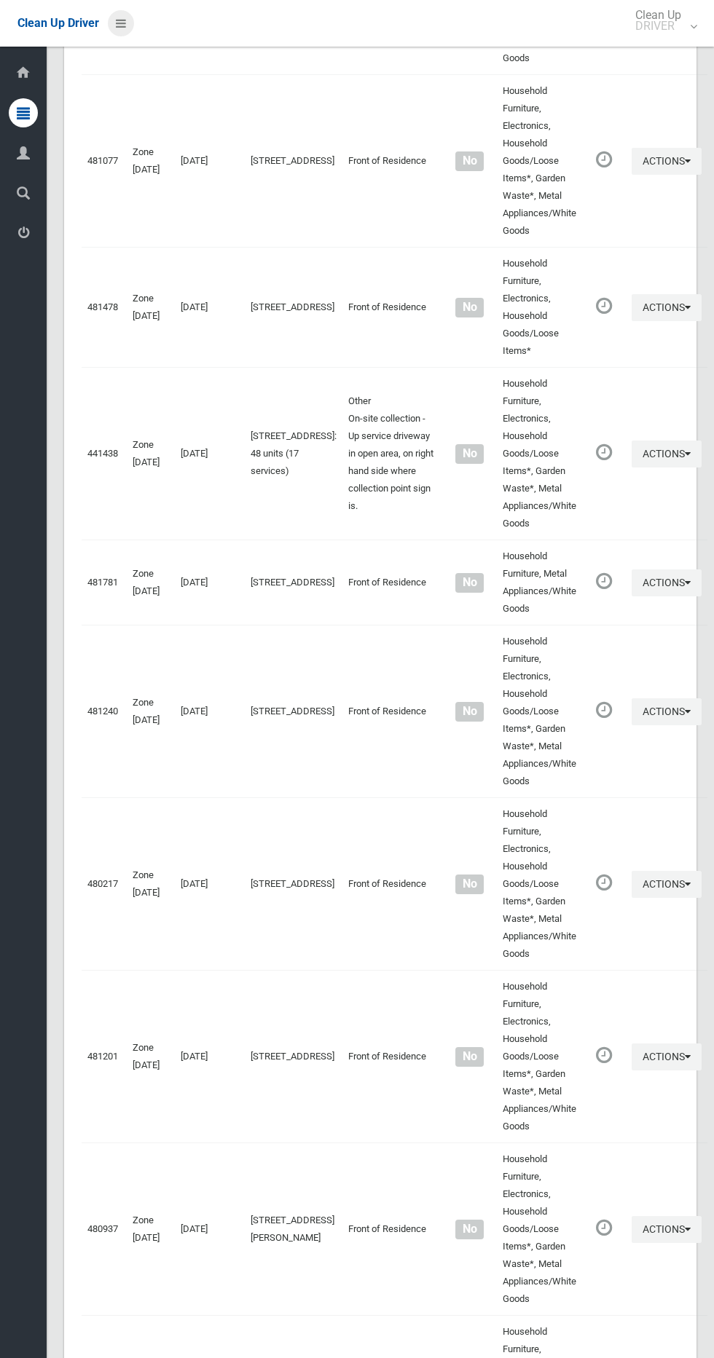
click at [120, 23] on icon at bounding box center [121, 23] width 10 height 25
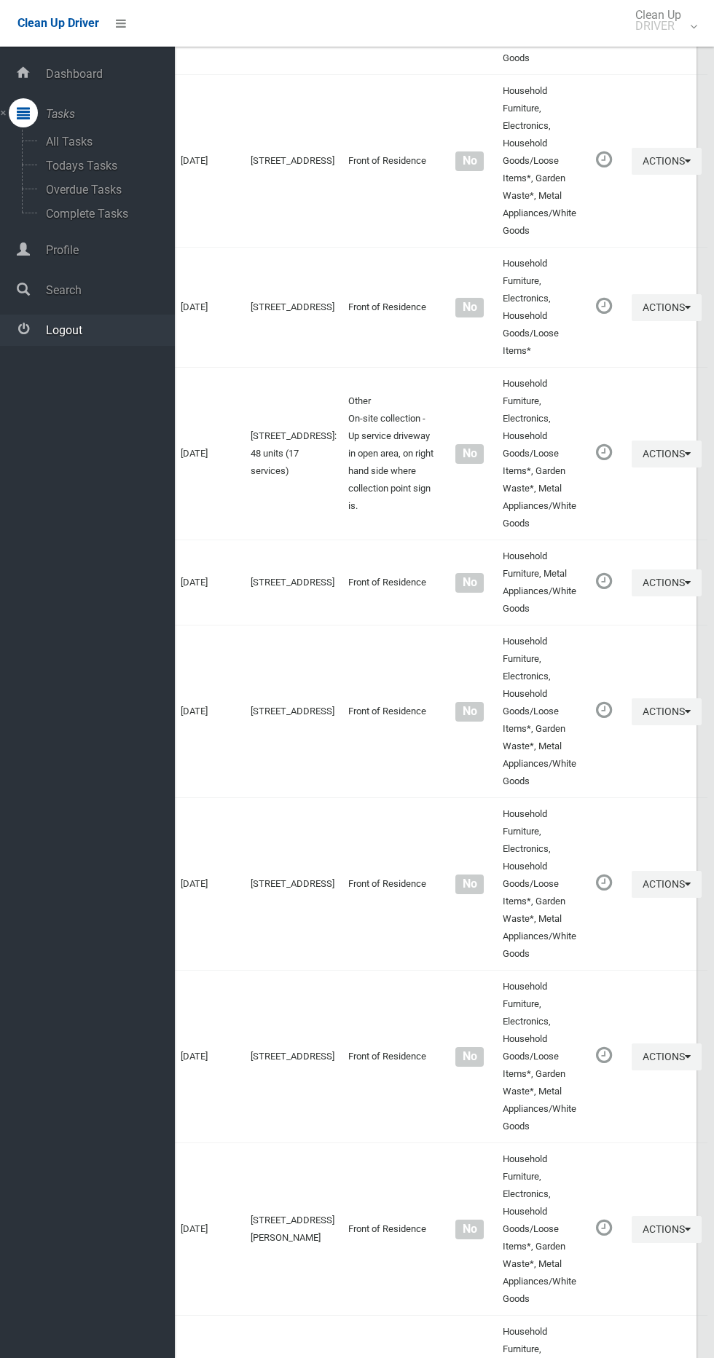
click at [93, 329] on span "Logout" at bounding box center [108, 330] width 133 height 14
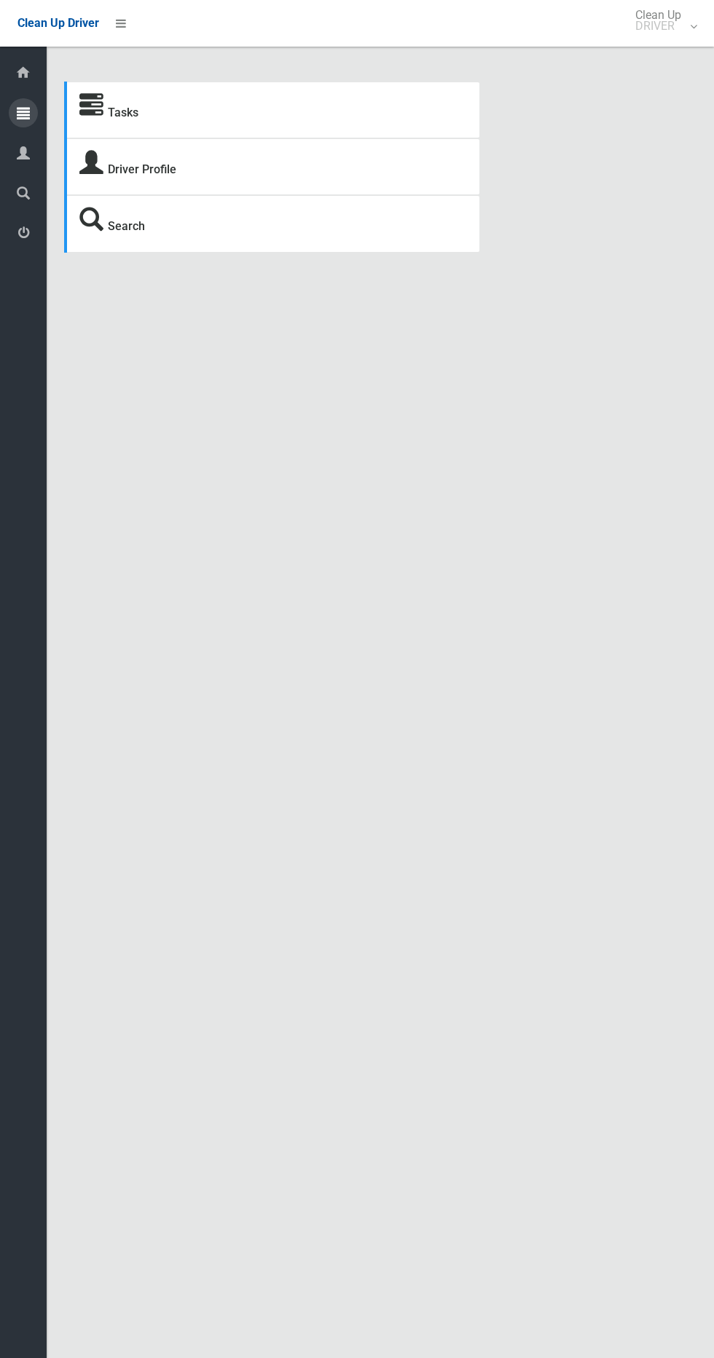
click at [23, 114] on icon at bounding box center [23, 112] width 13 height 29
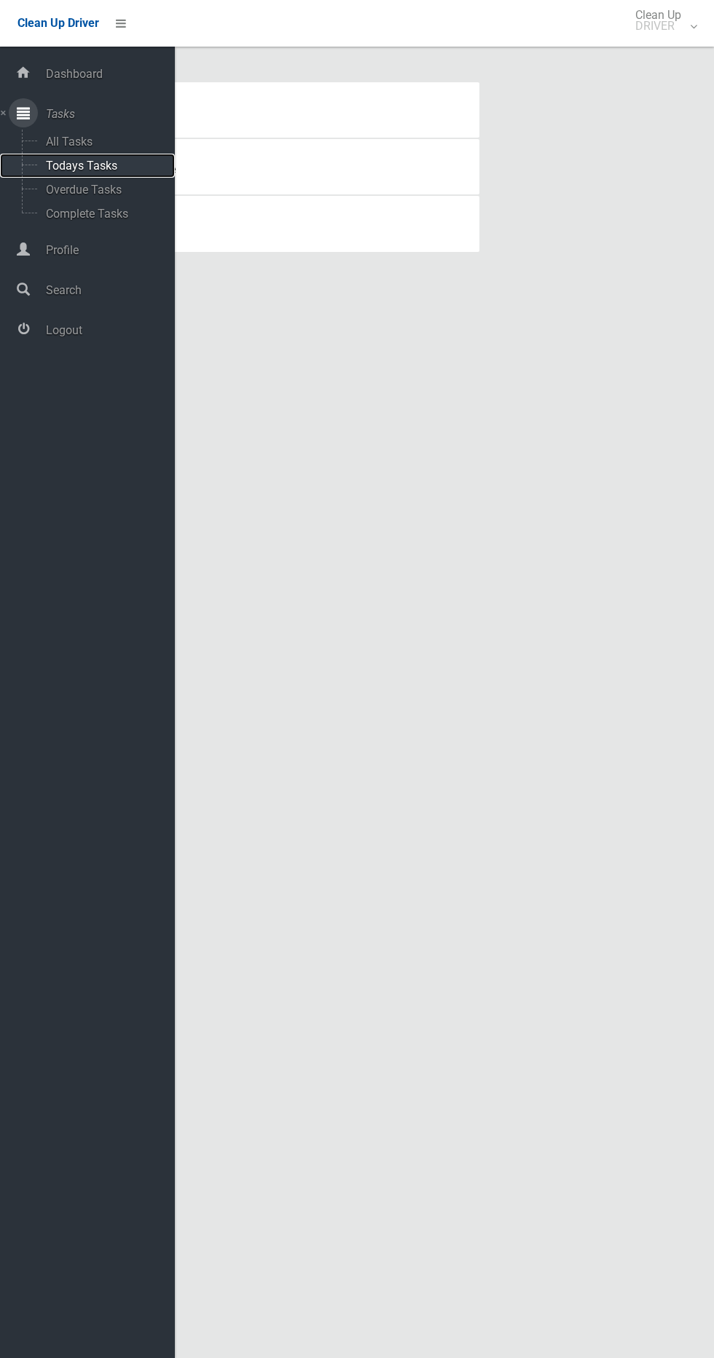
click at [116, 169] on span "Todays Tasks" at bounding box center [102, 166] width 121 height 14
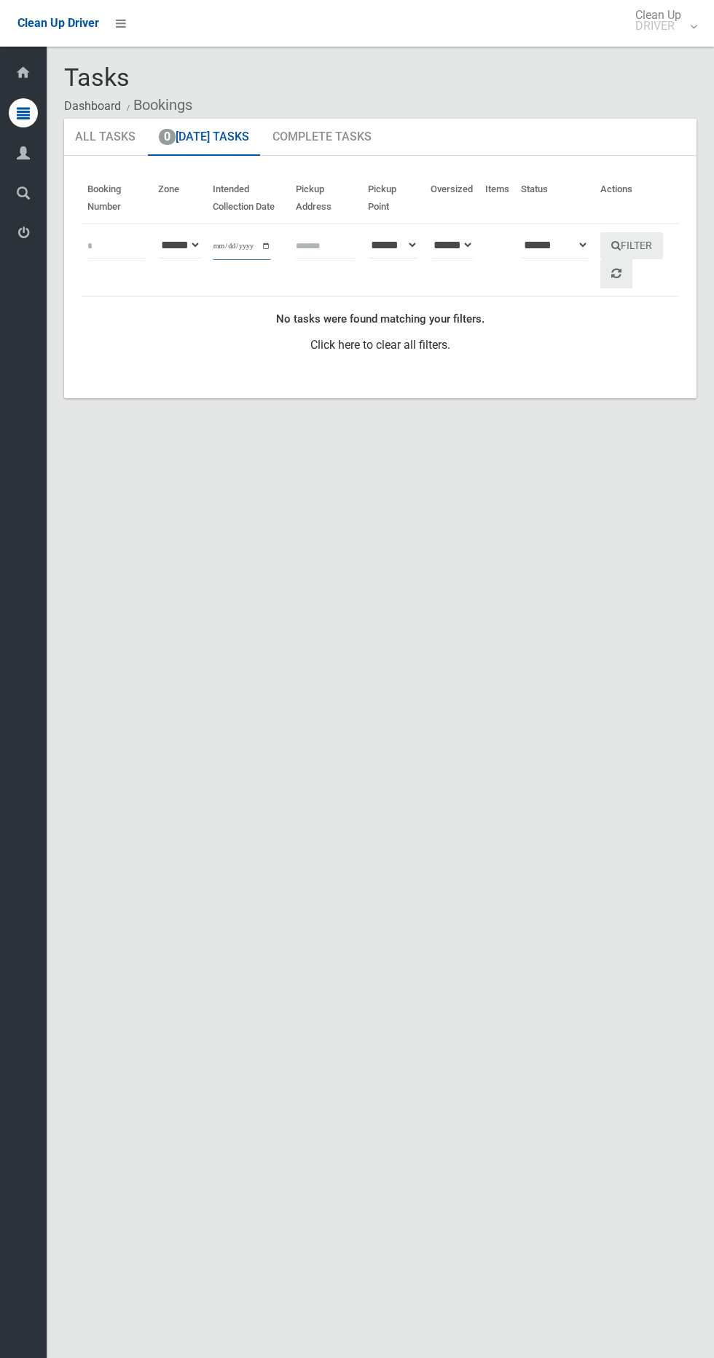
click at [236, 245] on input "**********" at bounding box center [242, 246] width 58 height 27
type input "**********"
click at [637, 247] on button "Filter" at bounding box center [631, 245] width 63 height 27
